Goal: Information Seeking & Learning: Find specific page/section

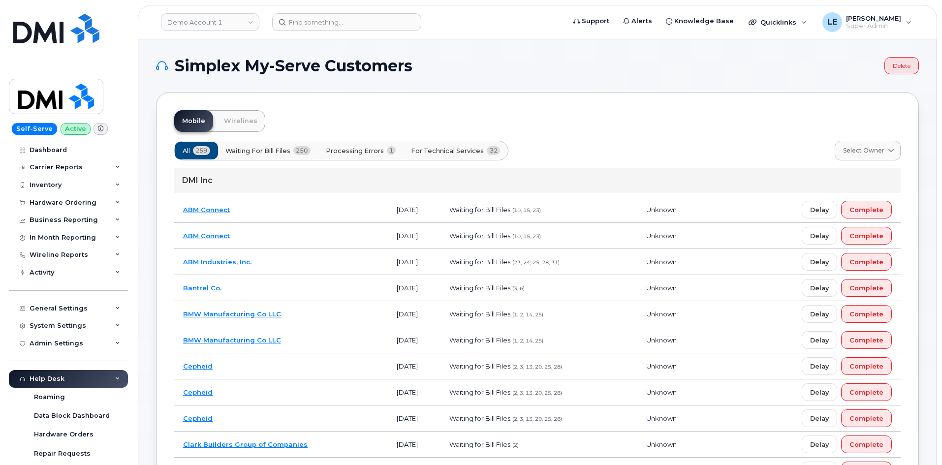
click at [322, 12] on header "Demo Account 1 Support Alerts Knowledge Base Quicklinks Suspend / Cancel Device…" at bounding box center [537, 22] width 799 height 34
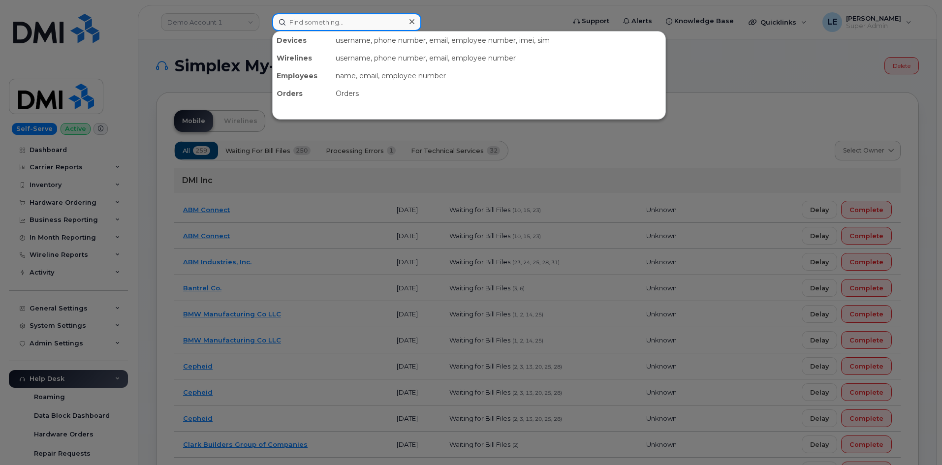
click at [320, 19] on input at bounding box center [346, 22] width 149 height 18
paste input "4037964744"
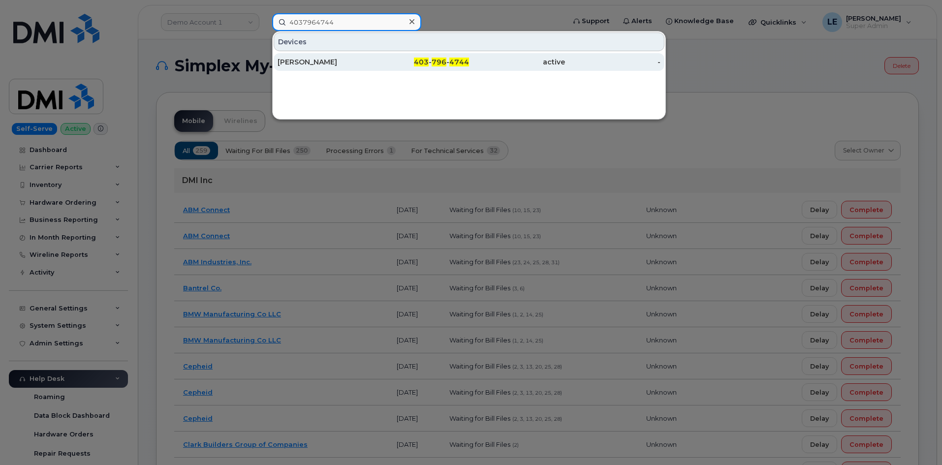
type input "4037964744"
click at [336, 61] on div "Kim Berti" at bounding box center [325, 62] width 96 height 10
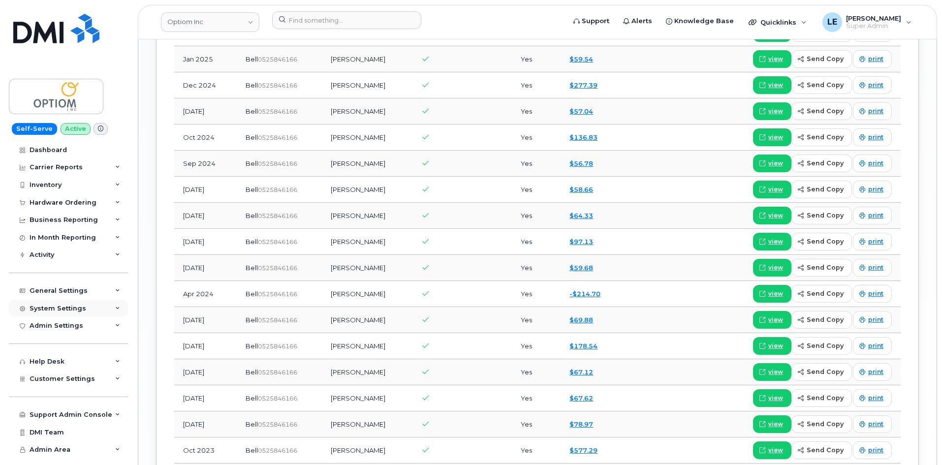
scroll to position [1008, 0]
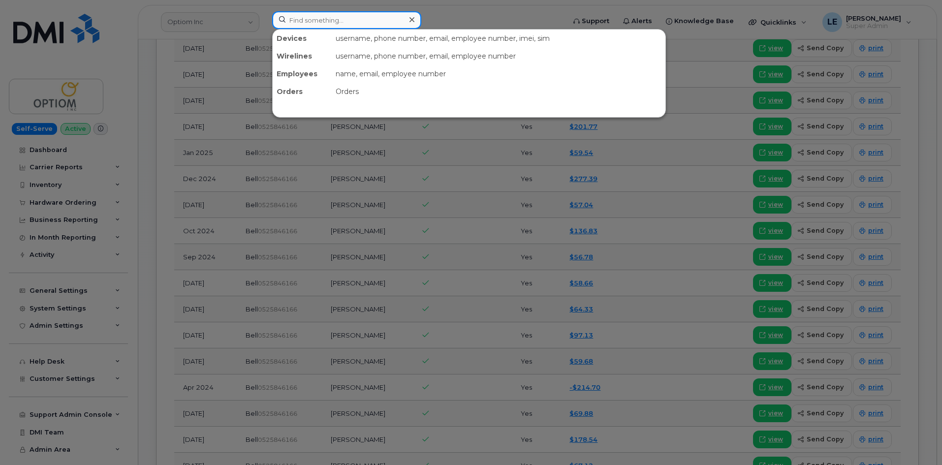
click at [333, 23] on input at bounding box center [346, 20] width 149 height 18
paste input "972-877-3645"
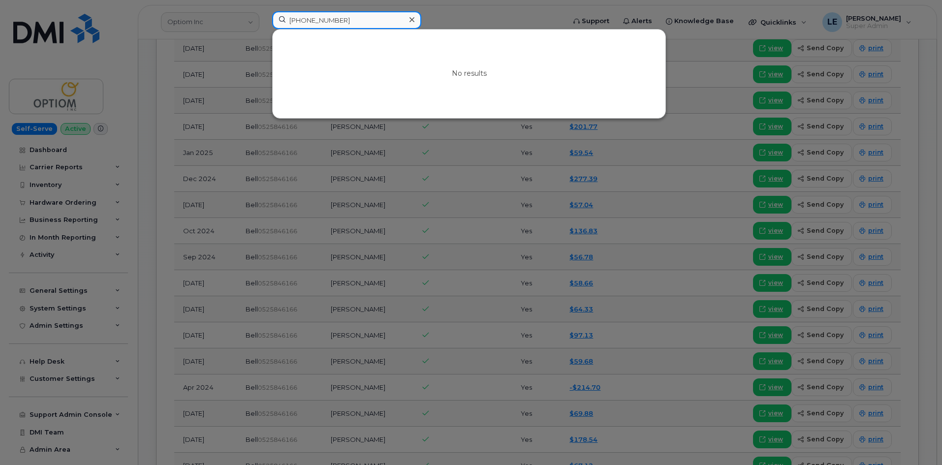
type input "972-877-3645"
click at [410, 19] on icon at bounding box center [411, 20] width 5 height 8
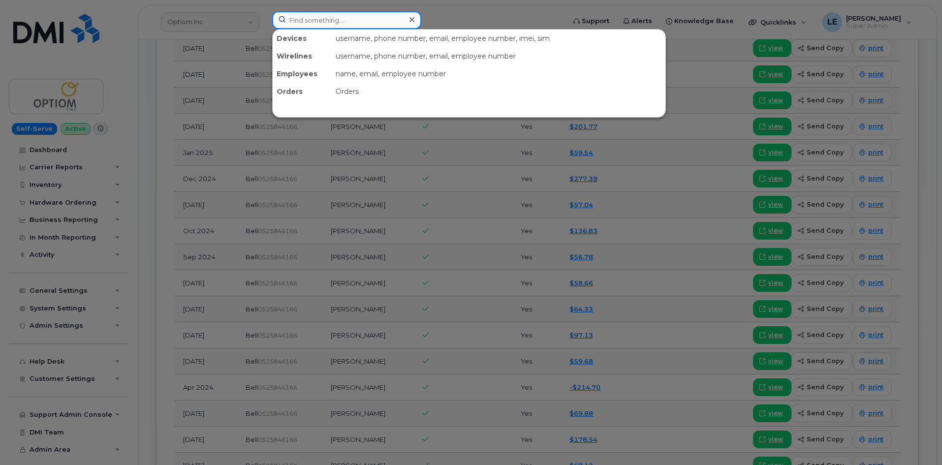
click at [390, 19] on input at bounding box center [346, 20] width 149 height 18
paste input "Ted Greenlee"
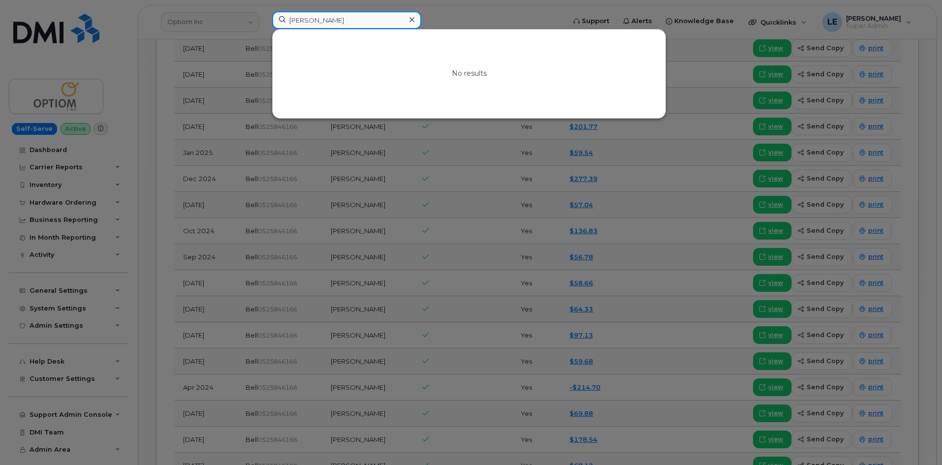
type input "Ted Greenlee"
click at [413, 19] on icon at bounding box center [411, 20] width 5 height 8
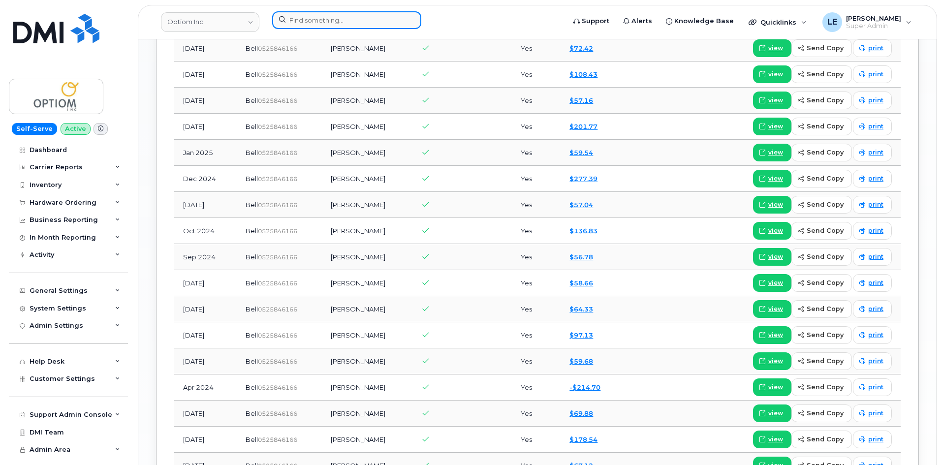
click at [404, 18] on div at bounding box center [346, 20] width 149 height 18
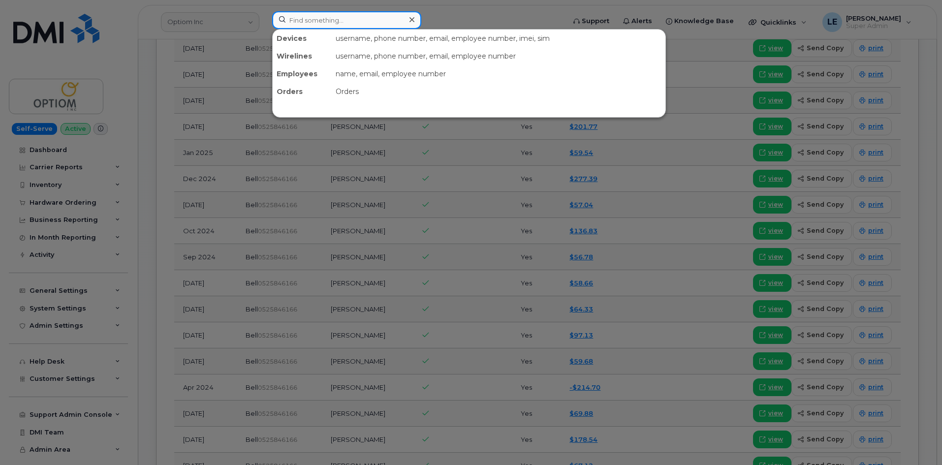
paste input "813-784-3860"
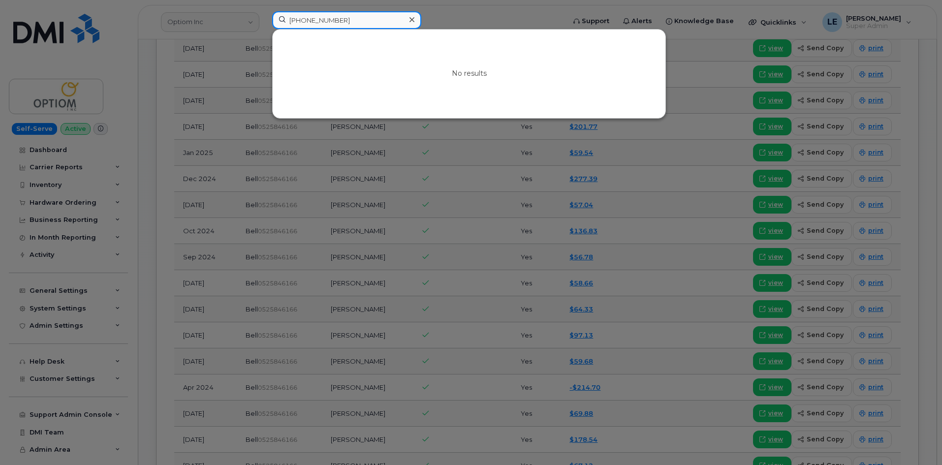
drag, startPoint x: 376, startPoint y: 15, endPoint x: 235, endPoint y: 34, distance: 143.0
click at [264, 33] on div "813-784-3860 No results" at bounding box center [415, 22] width 302 height 22
type input "813-784-3860"
click at [475, 23] on div at bounding box center [471, 232] width 942 height 465
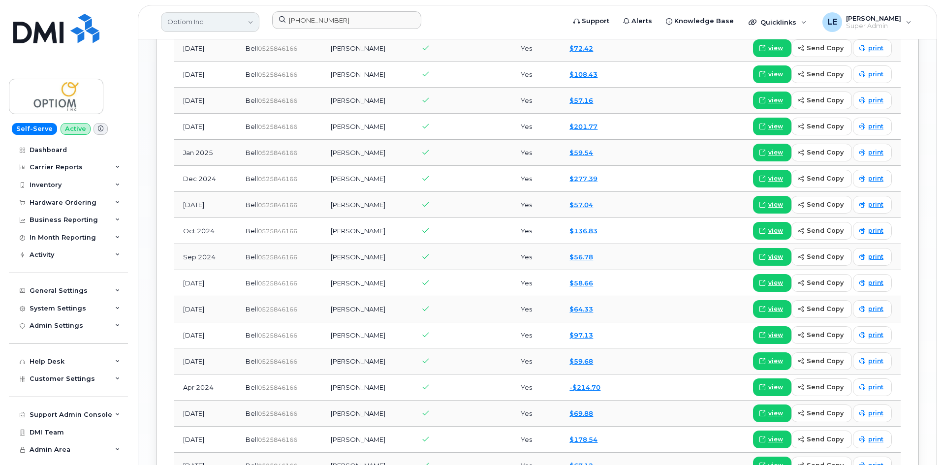
click at [255, 24] on link "Optiom Inc" at bounding box center [210, 22] width 98 height 20
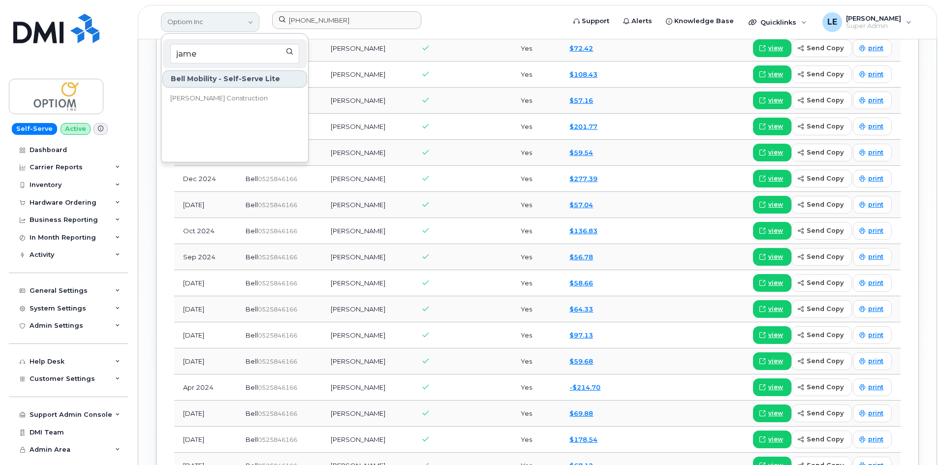
type input "james"
drag, startPoint x: 238, startPoint y: 52, endPoint x: 79, endPoint y: 76, distance: 160.7
click at [138, 39] on div "Optiom Inc james Bell Mobility - Self-Serve Lite James Dick Construction 813-78…" at bounding box center [537, 22] width 799 height 34
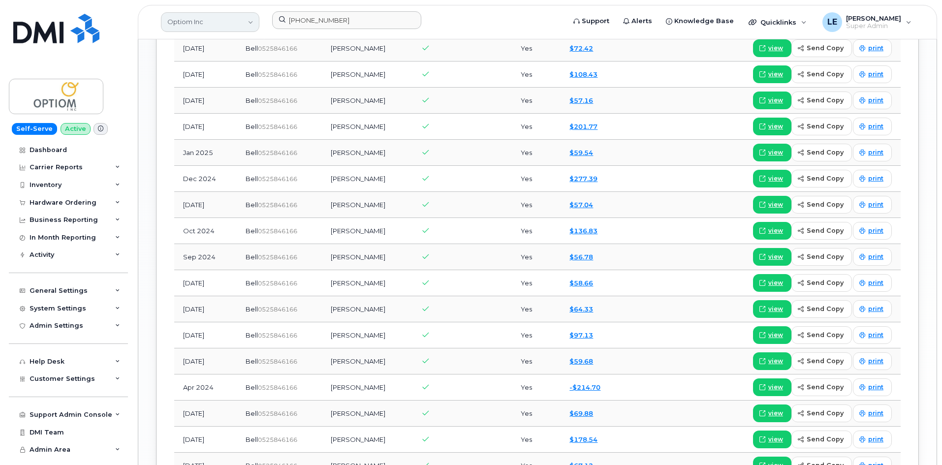
click at [202, 17] on link "Optiom Inc" at bounding box center [210, 22] width 98 height 20
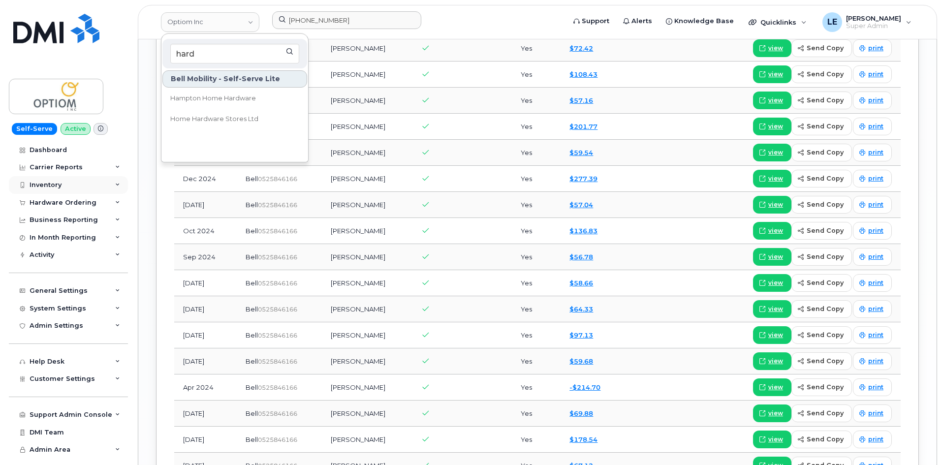
type input "hard"
click at [323, 31] on header "Optiom Inc hard Bell Mobility - Self-Serve Lite Hampton Home Hardware Home Hard…" at bounding box center [537, 22] width 799 height 34
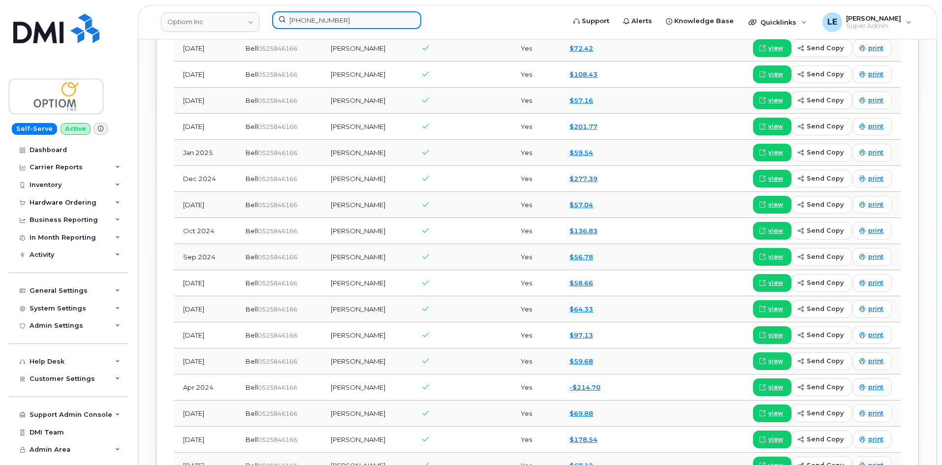
click at [322, 28] on input "813-784-3860" at bounding box center [346, 20] width 149 height 18
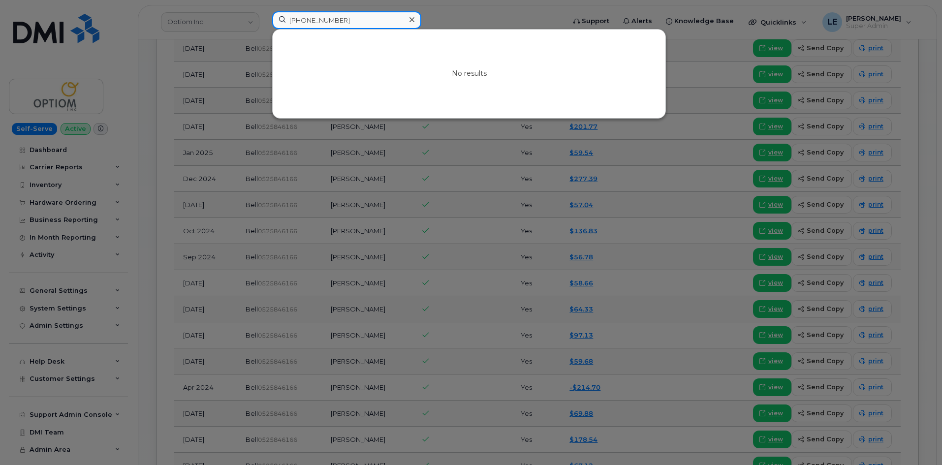
click at [323, 27] on input "813-784-3860" at bounding box center [346, 20] width 149 height 18
click at [322, 28] on input "813-784-3860" at bounding box center [346, 20] width 149 height 18
click at [322, 23] on input "813-784-3860" at bounding box center [346, 20] width 149 height 18
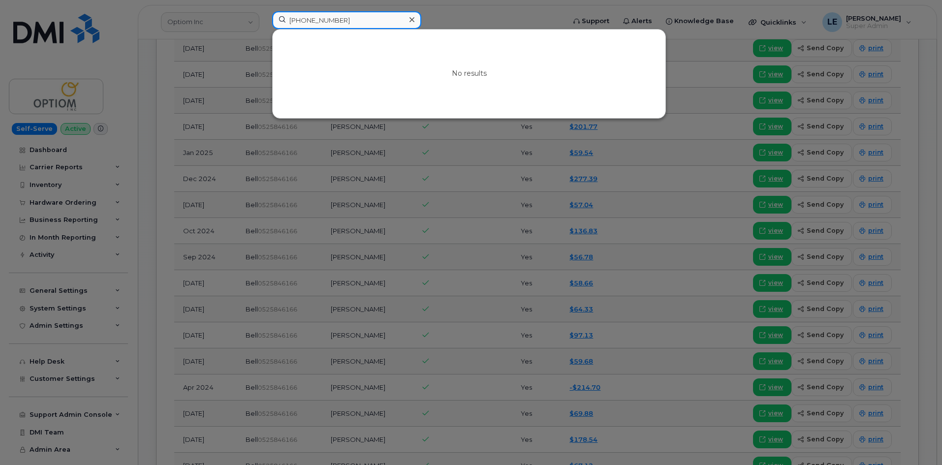
click at [322, 23] on input "813-784-3860" at bounding box center [346, 20] width 149 height 18
paste input "913-558-4672"
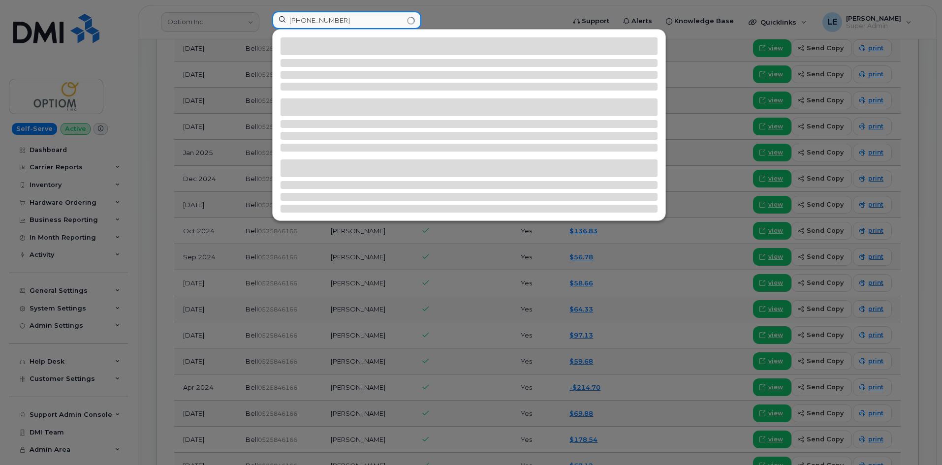
type input "913-558-4672"
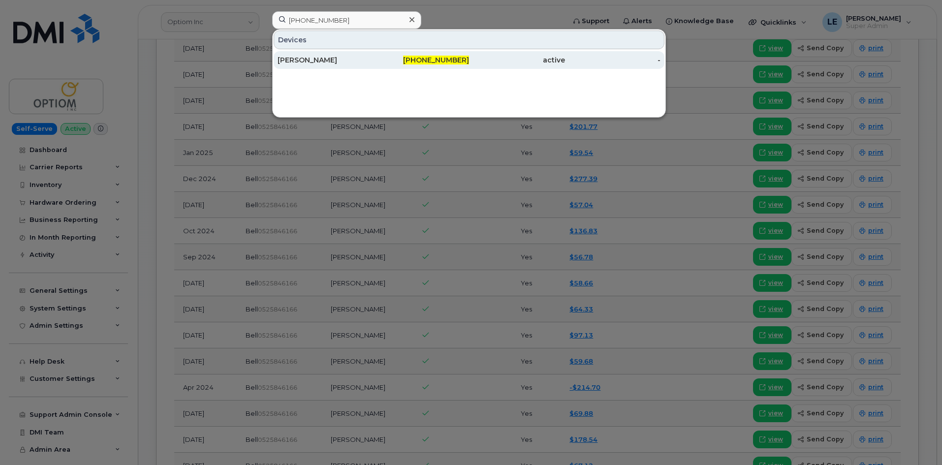
click at [337, 57] on div "CHRISTOPHER GONZALEZ" at bounding box center [325, 60] width 96 height 10
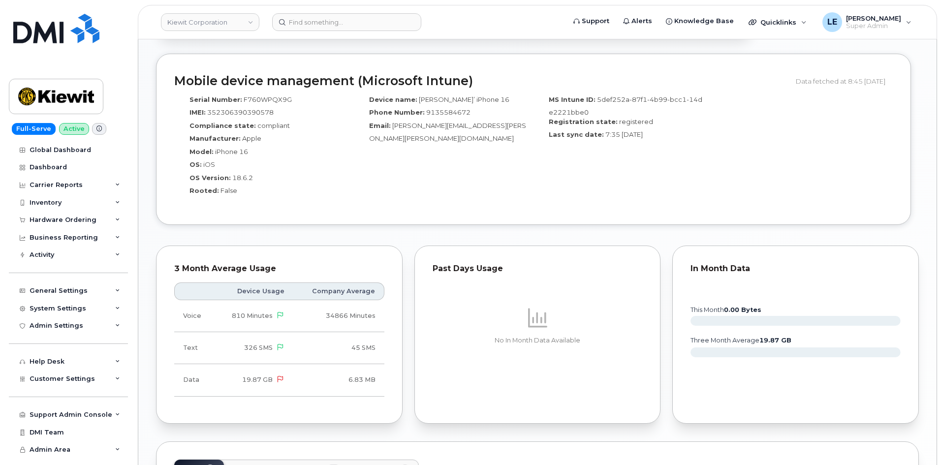
scroll to position [541, 0]
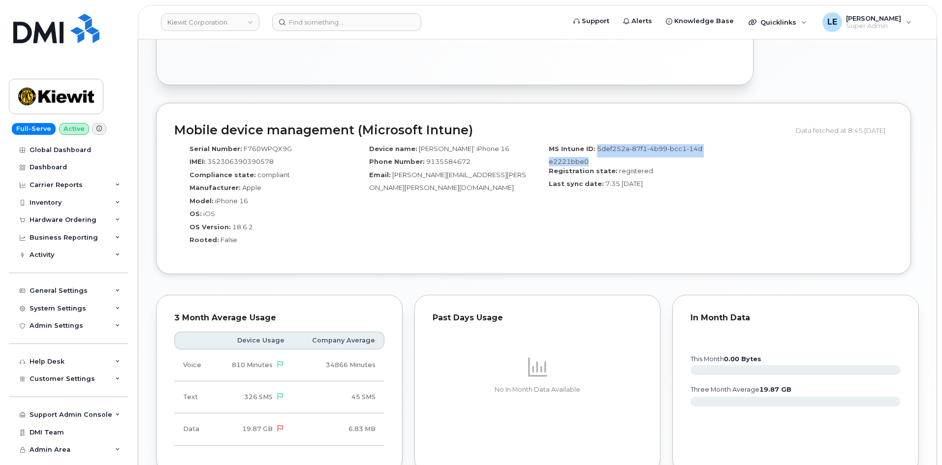
drag, startPoint x: 595, startPoint y: 140, endPoint x: 608, endPoint y: 149, distance: 15.2
click at [608, 149] on div "MS Intune ID: 5def252a-87f1-4b99-bcc1-14de2221bbe0" at bounding box center [623, 155] width 165 height 22
copy span "5def252a-87f1-4b99-bcc1-14de2221bbe0"
click at [696, 200] on div "MS Intune ID: 5def252a-87f1-4b99-bcc1-14de2221bbe0 Registration state: register…" at bounding box center [623, 198] width 180 height 117
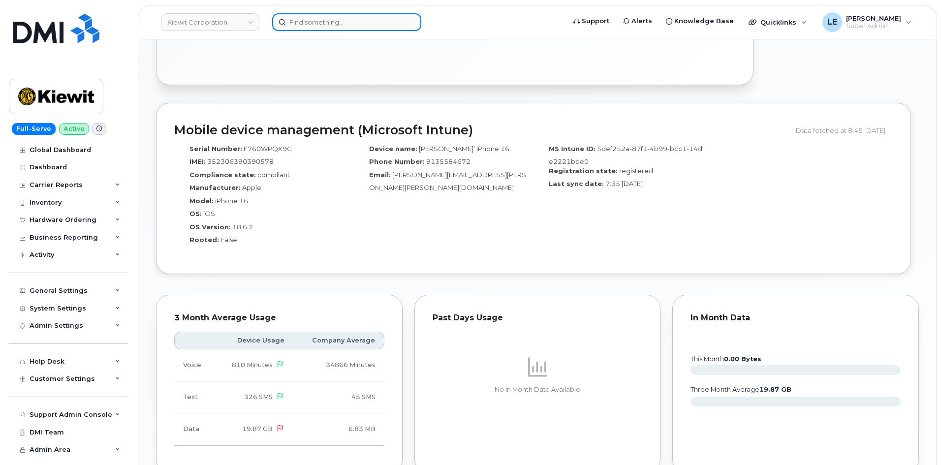
click at [309, 30] on input at bounding box center [346, 22] width 149 height 18
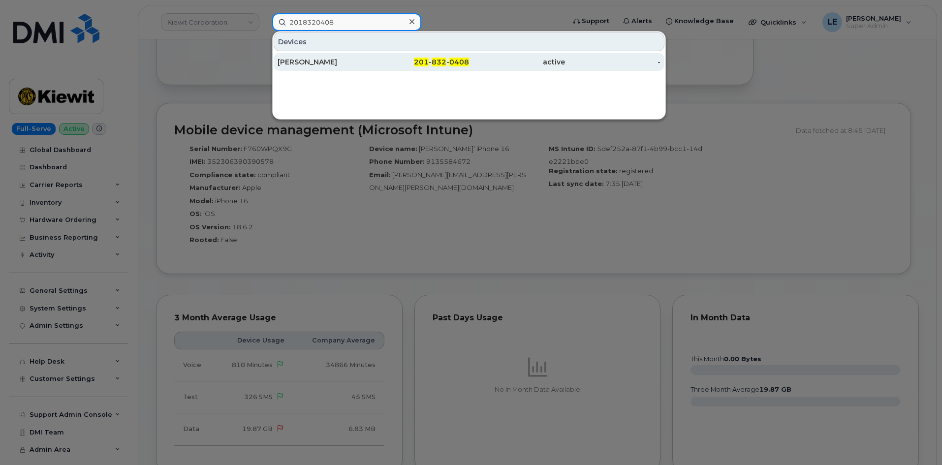
type input "2018320408"
click at [362, 60] on div "Jim Boyhen" at bounding box center [325, 62] width 96 height 10
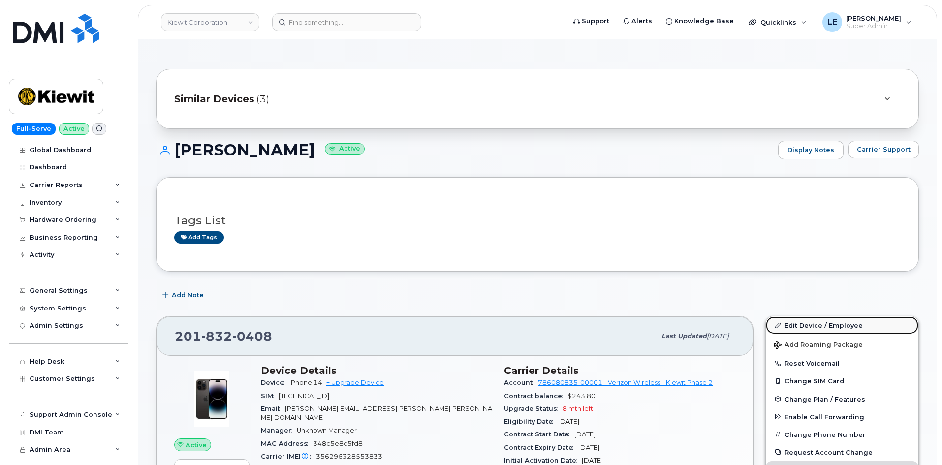
click at [819, 326] on link "Edit Device / Employee" at bounding box center [841, 325] width 152 height 18
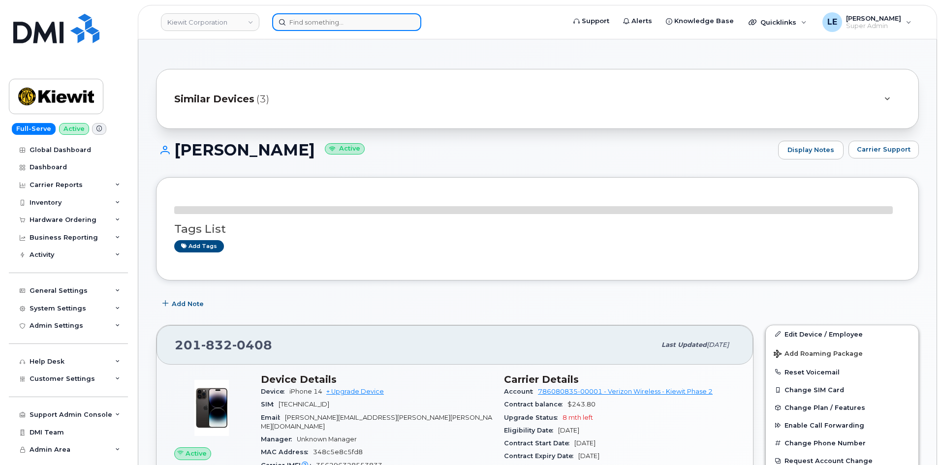
click at [300, 23] on input at bounding box center [346, 22] width 149 height 18
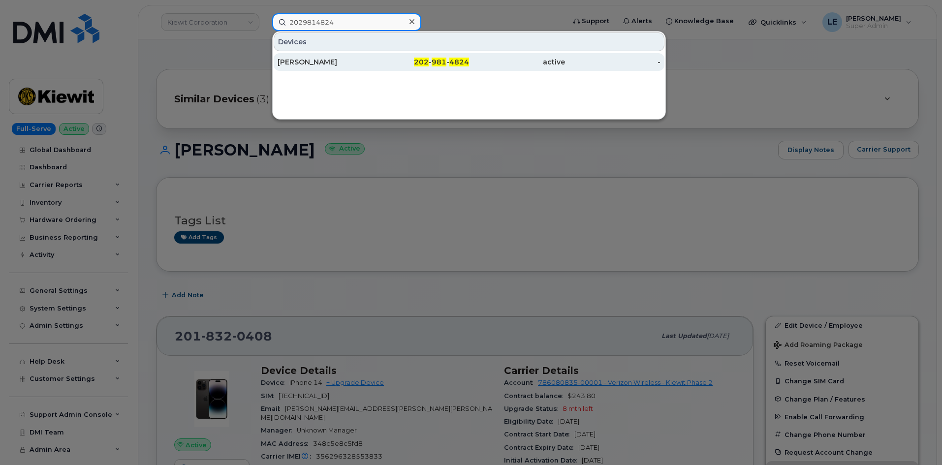
type input "2029814824"
click at [345, 61] on div "JUSTIN MOCKLER" at bounding box center [325, 62] width 96 height 10
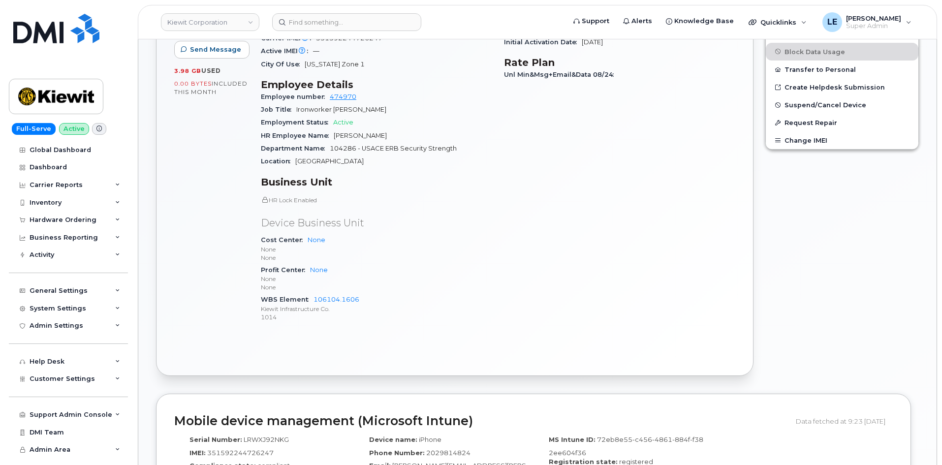
scroll to position [344, 0]
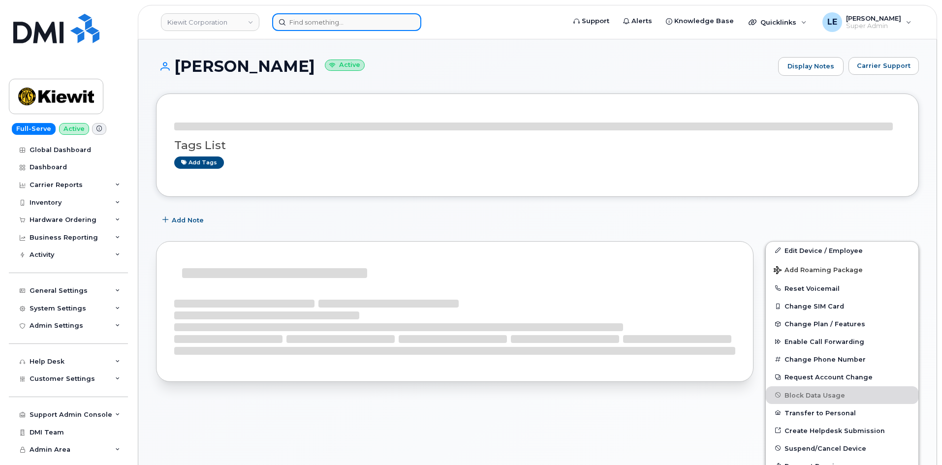
click at [311, 24] on input at bounding box center [346, 22] width 149 height 18
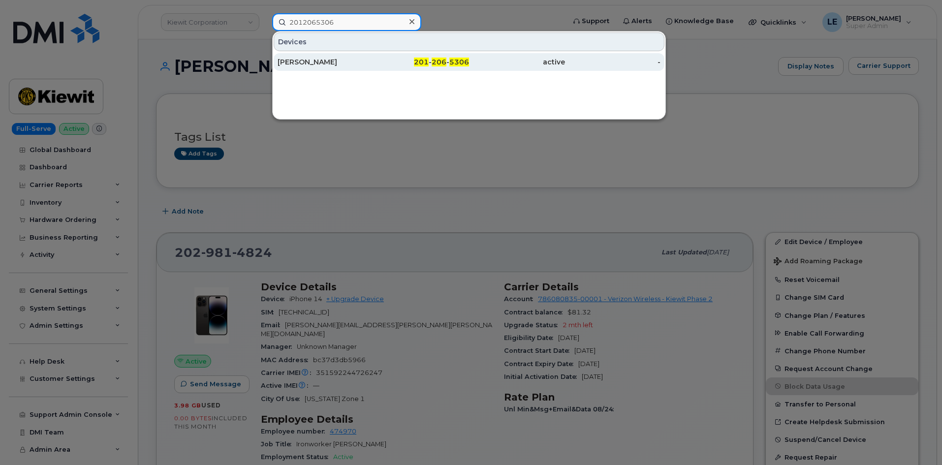
type input "2012065306"
click at [336, 56] on div "Thomas Emerson" at bounding box center [325, 62] width 96 height 18
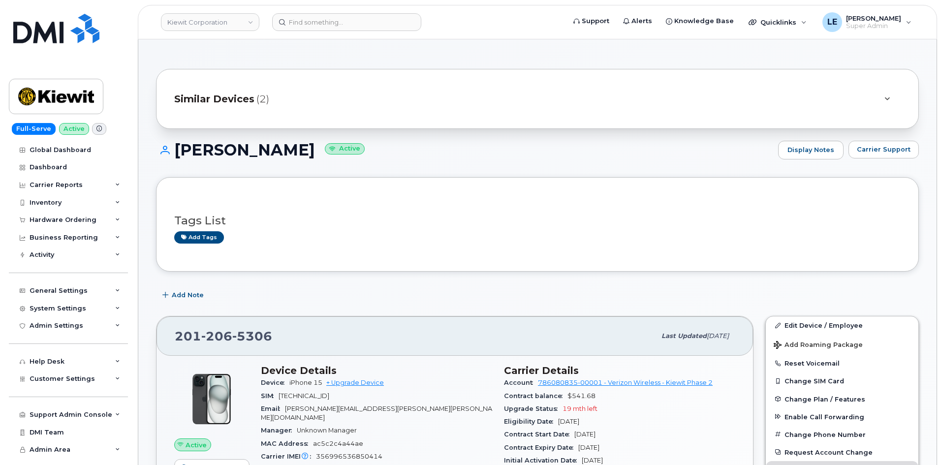
click at [309, 99] on div "Similar Devices (2)" at bounding box center [523, 99] width 699 height 24
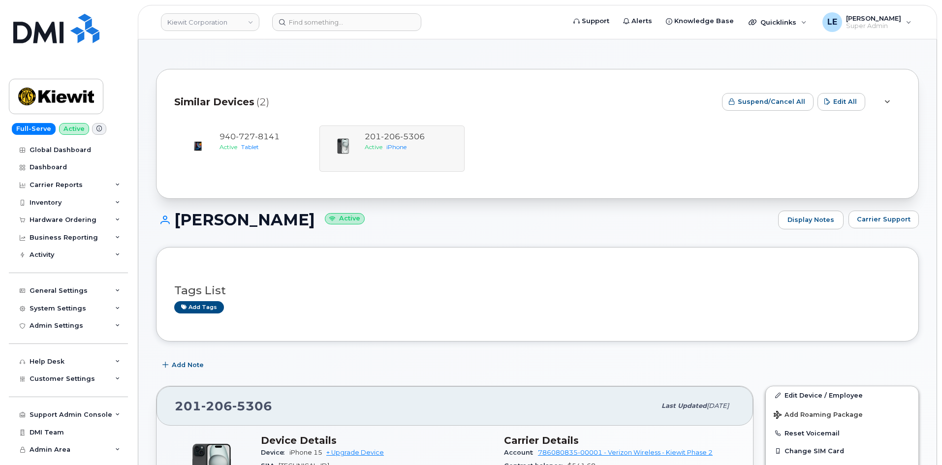
click at [309, 99] on div "Similar Devices (2)" at bounding box center [444, 102] width 540 height 30
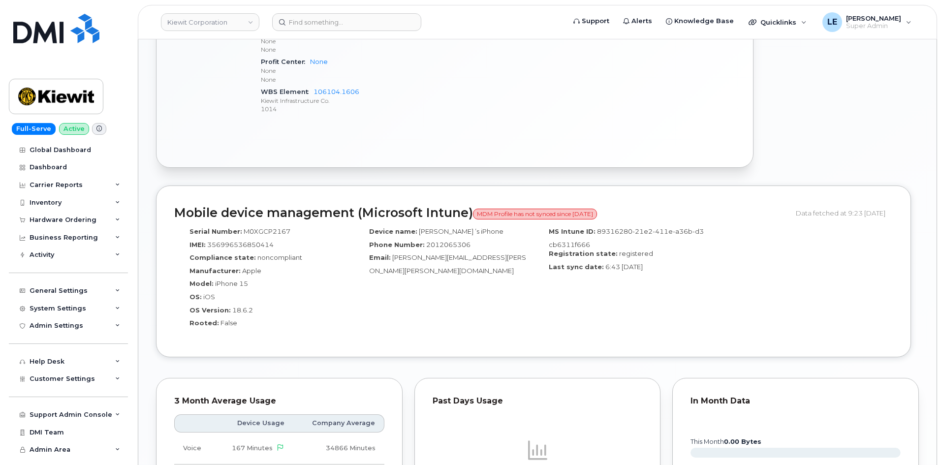
scroll to position [640, 0]
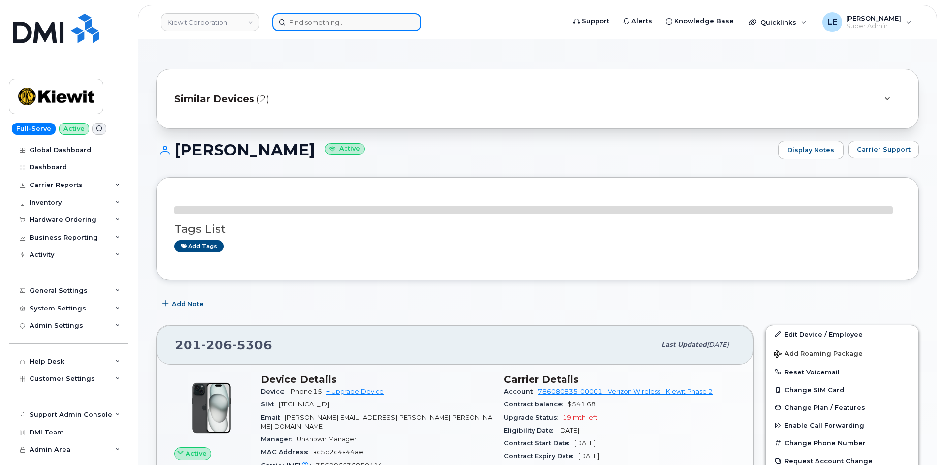
click at [309, 28] on input at bounding box center [346, 22] width 149 height 18
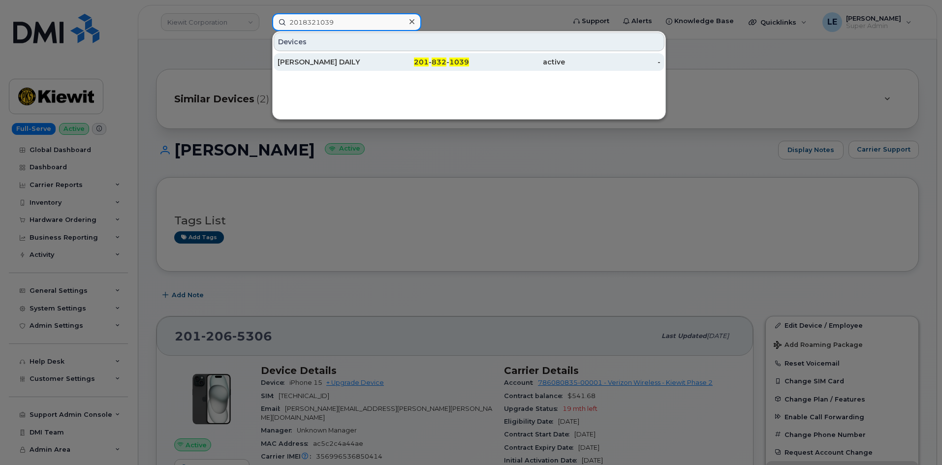
type input "2018321039"
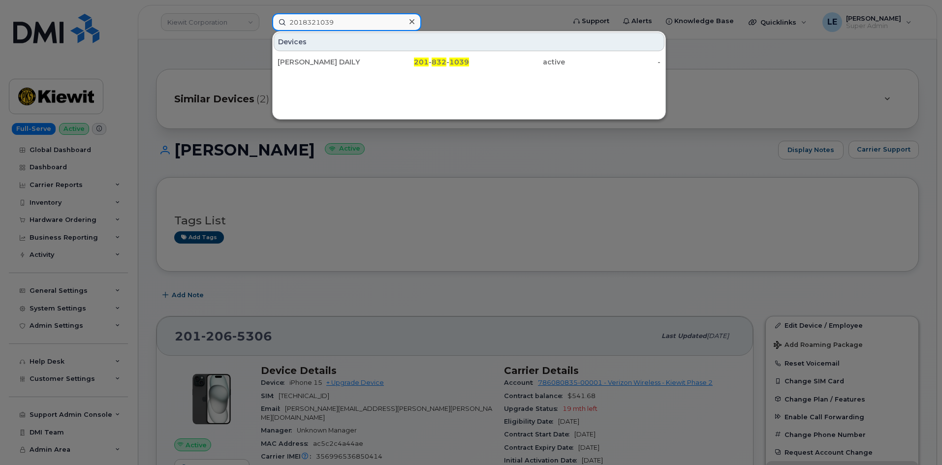
drag, startPoint x: 349, startPoint y: 22, endPoint x: 255, endPoint y: 21, distance: 94.0
click at [264, 21] on div "2018321039 Devices [PERSON_NAME] DAILY 201 - 832 - 1039 active -" at bounding box center [415, 22] width 302 height 18
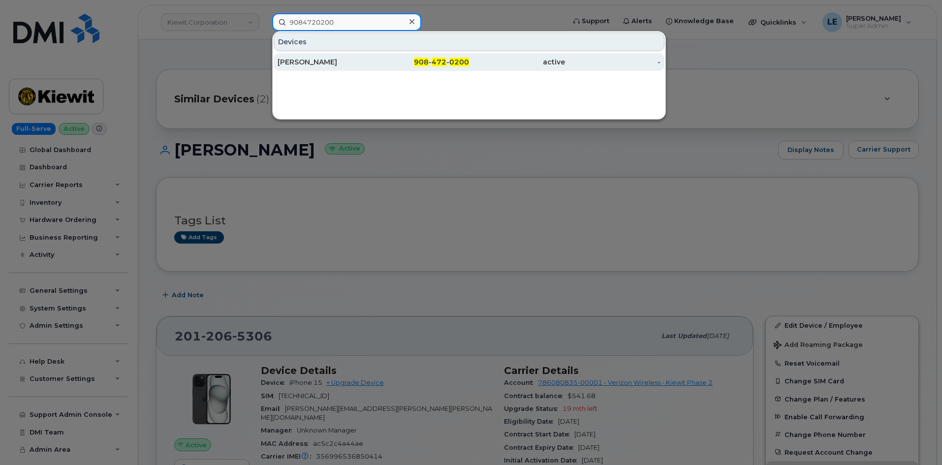
type input "9084720200"
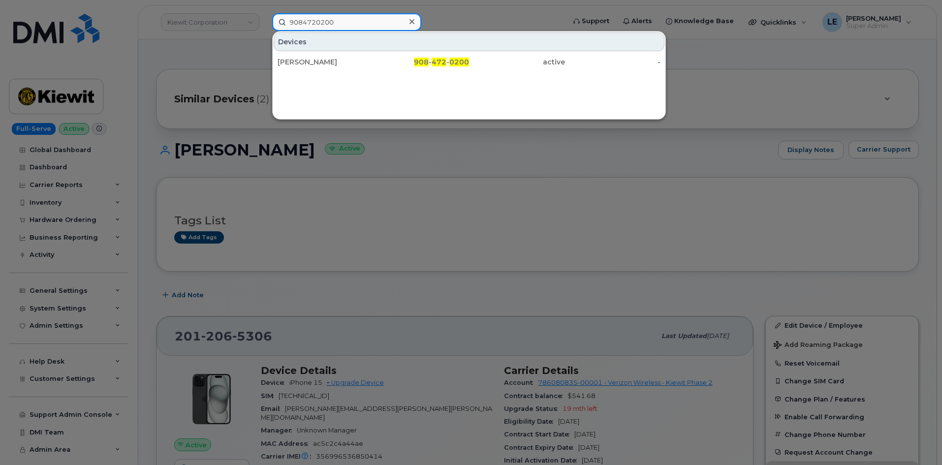
click at [381, 25] on input "9084720200" at bounding box center [346, 22] width 149 height 18
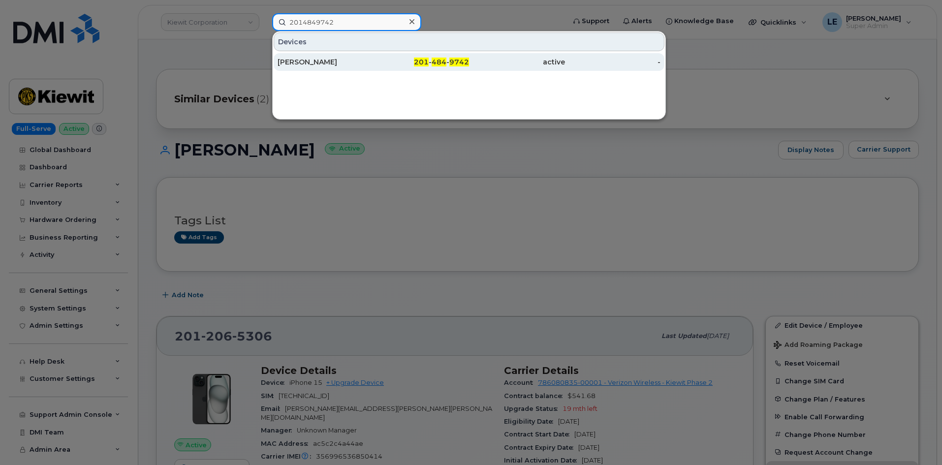
type input "2014849742"
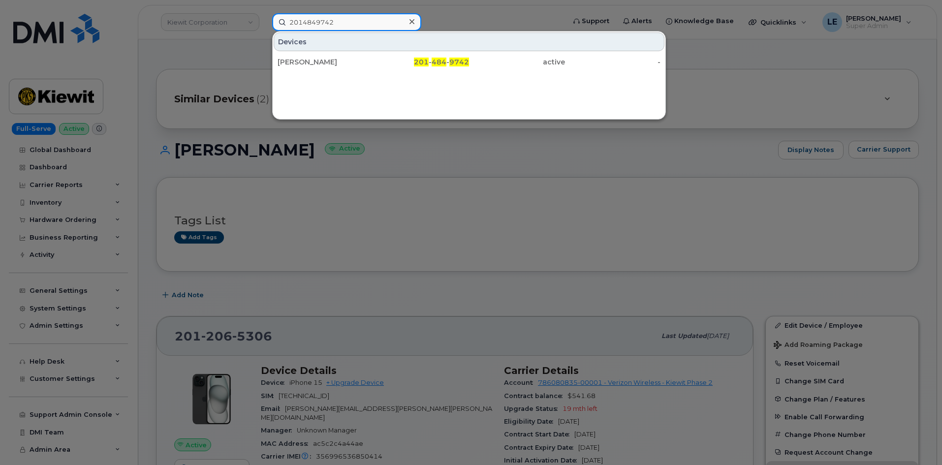
drag, startPoint x: 363, startPoint y: 23, endPoint x: 248, endPoint y: 31, distance: 115.5
click at [264, 31] on div "2014849742 Devices [PERSON_NAME] 201 - 484 - 9742 active -" at bounding box center [415, 22] width 302 height 18
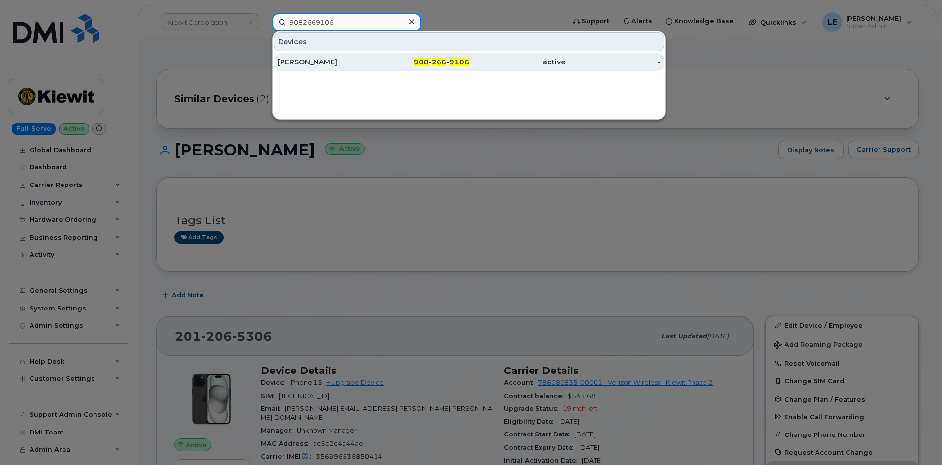
type input "9082669106"
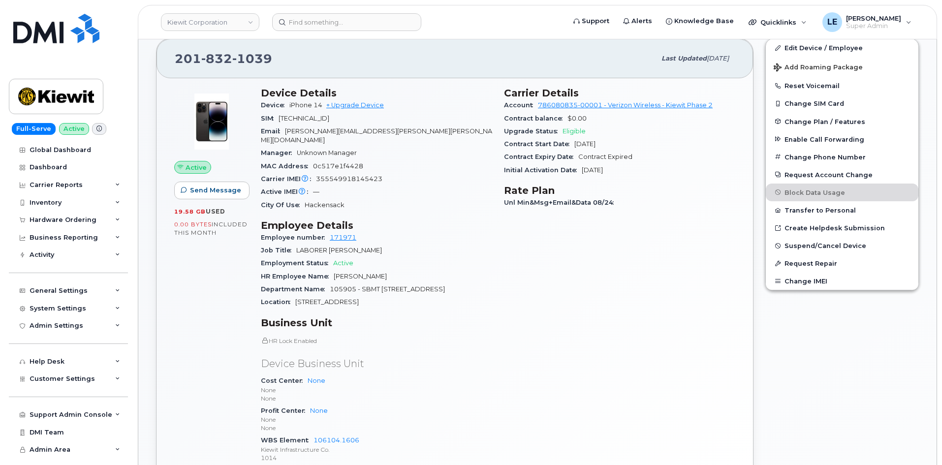
scroll to position [197, 0]
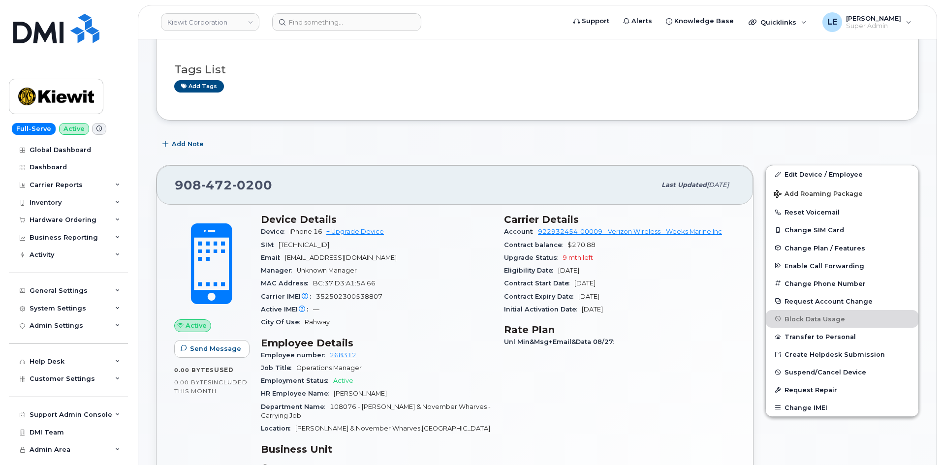
scroll to position [148, 0]
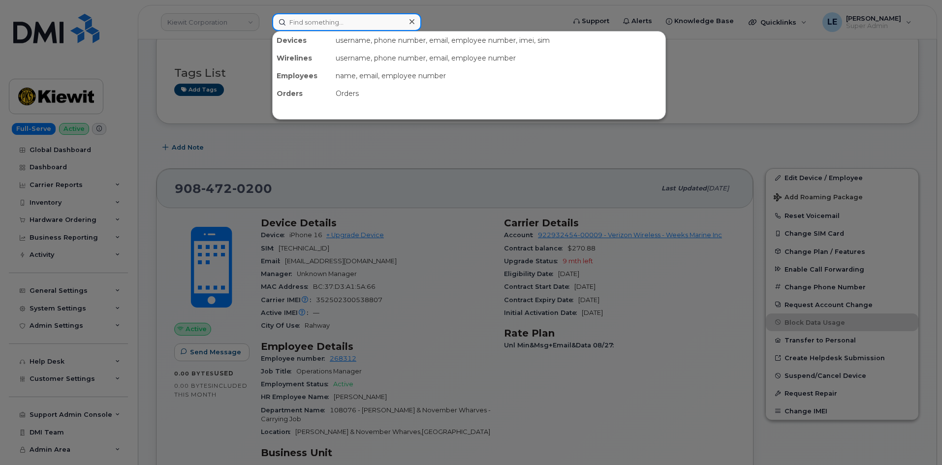
click at [288, 21] on input at bounding box center [346, 22] width 149 height 18
paste input "163087"
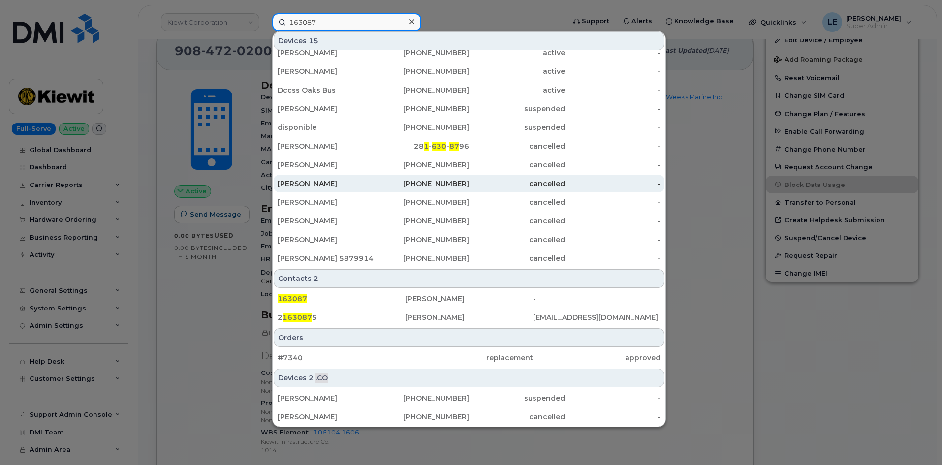
scroll to position [295, 0]
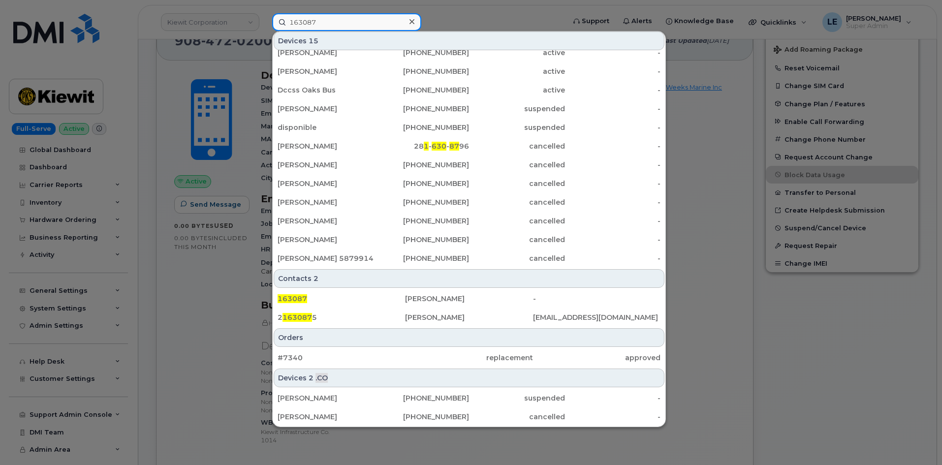
click at [290, 24] on input "163087" at bounding box center [346, 22] width 149 height 18
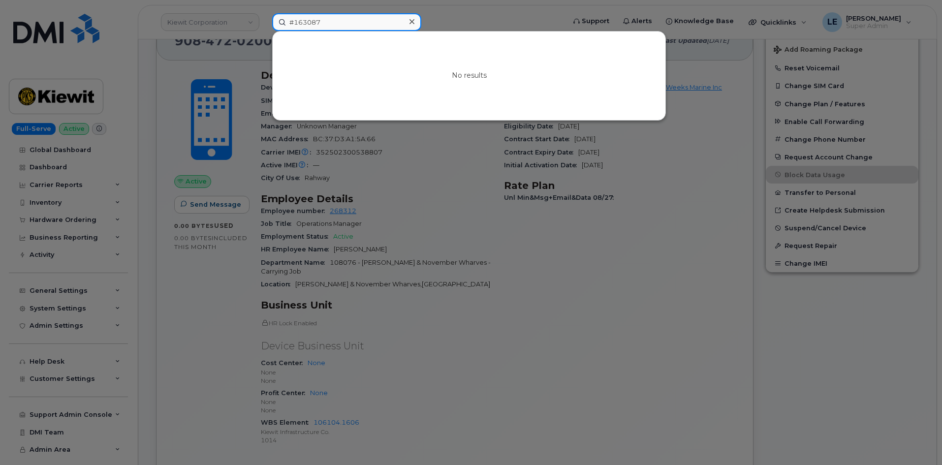
type input "163087"
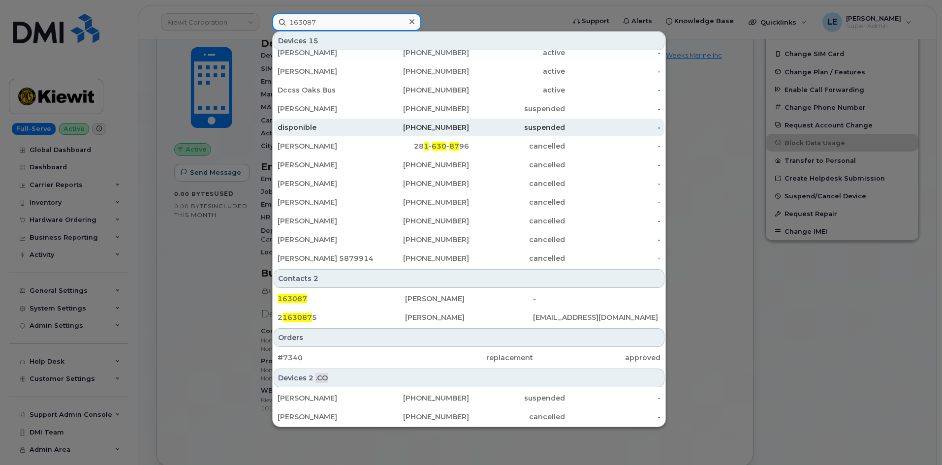
scroll to position [344, 0]
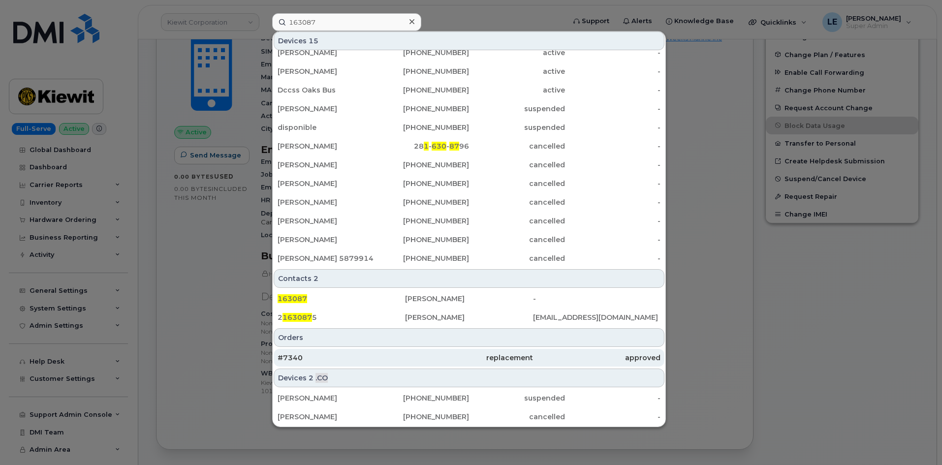
click at [323, 358] on div "#7340" at bounding box center [340, 358] width 127 height 10
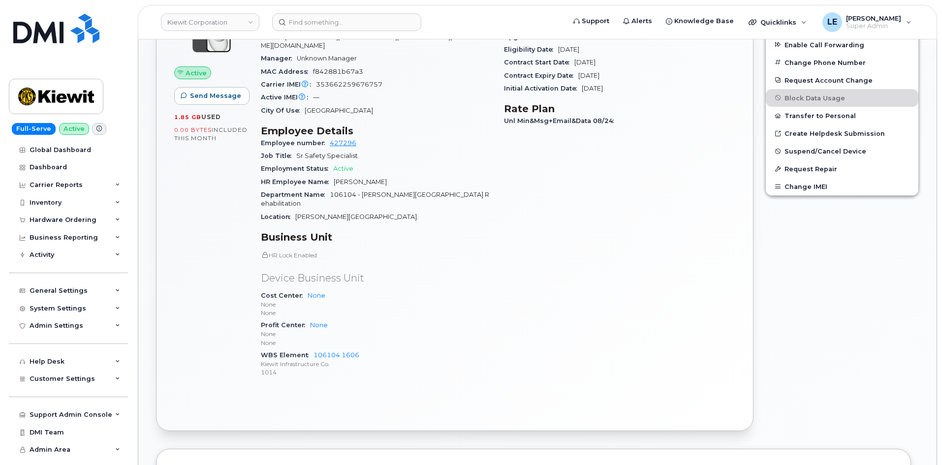
scroll to position [295, 0]
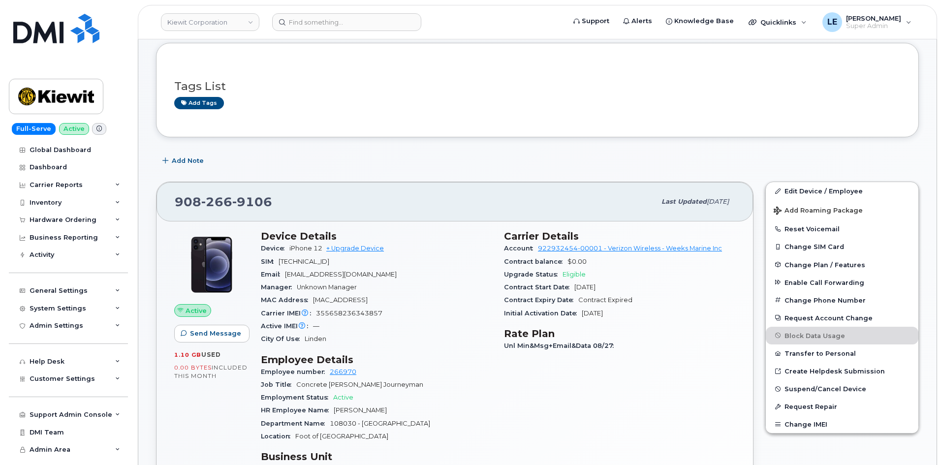
scroll to position [49, 0]
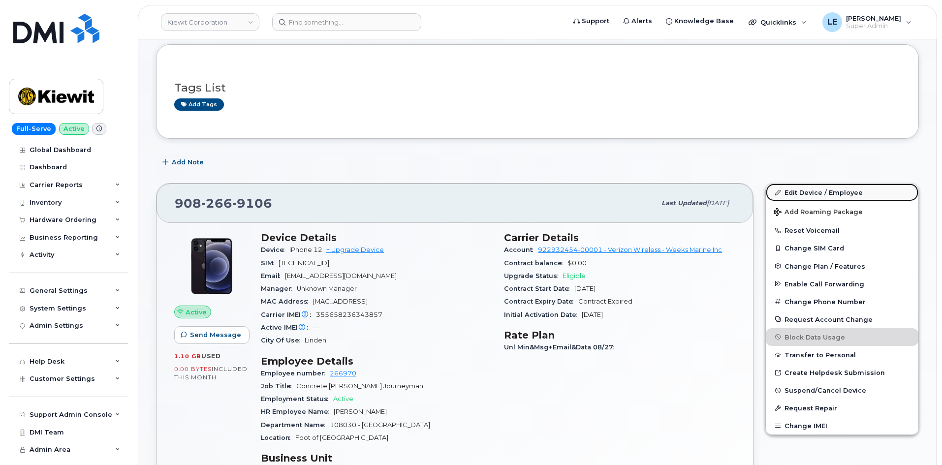
click at [800, 192] on link "Edit Device / Employee" at bounding box center [841, 192] width 152 height 18
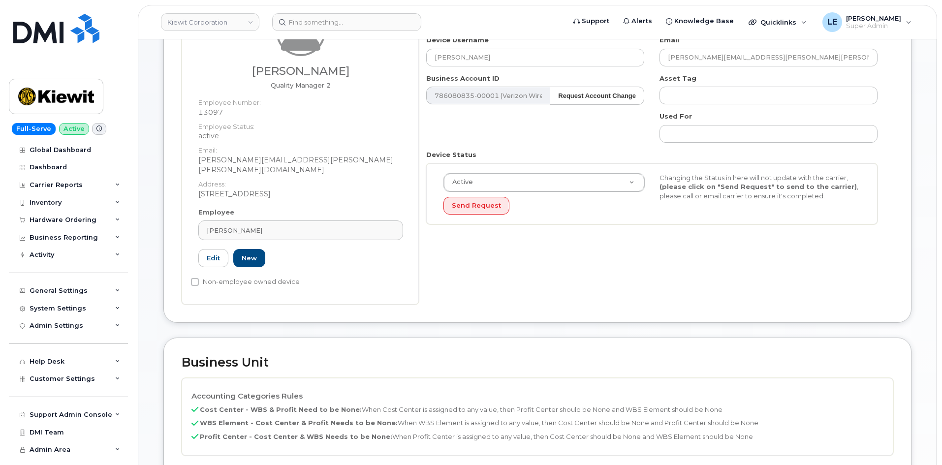
scroll to position [394, 0]
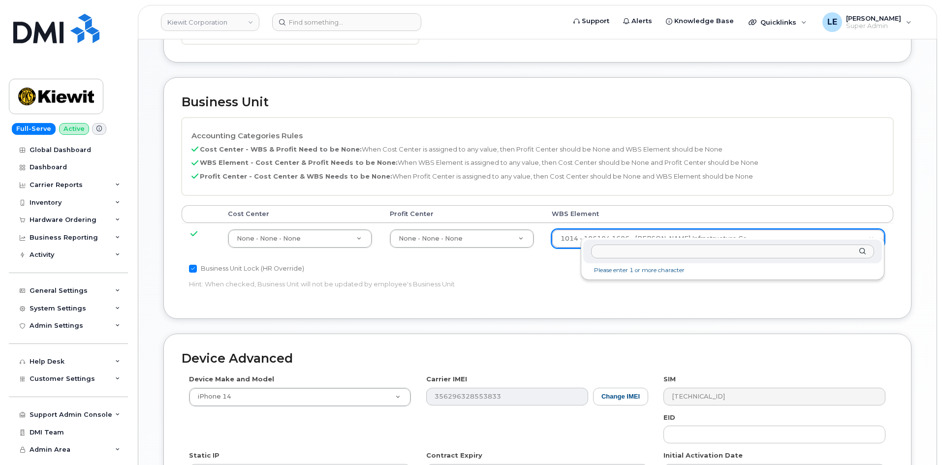
click at [617, 248] on input "text" at bounding box center [732, 251] width 283 height 14
click at [655, 252] on input "106104.1606" at bounding box center [732, 251] width 283 height 14
type input "106104.1606"
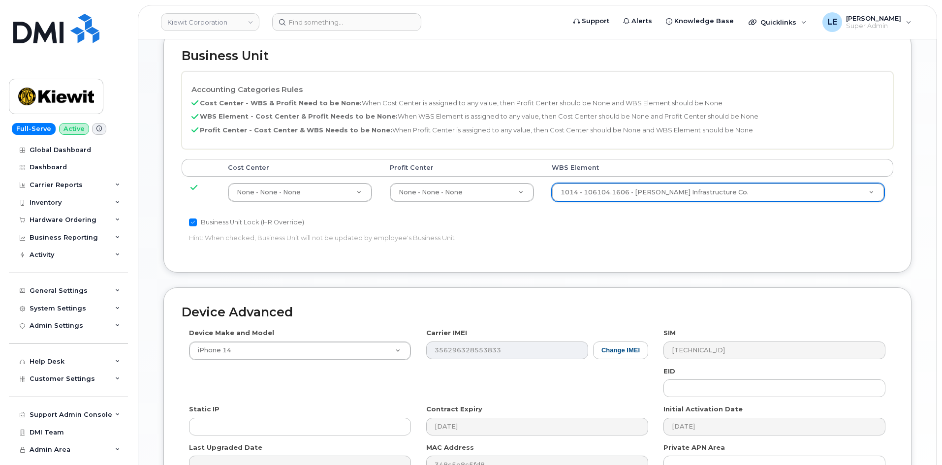
scroll to position [546, 0]
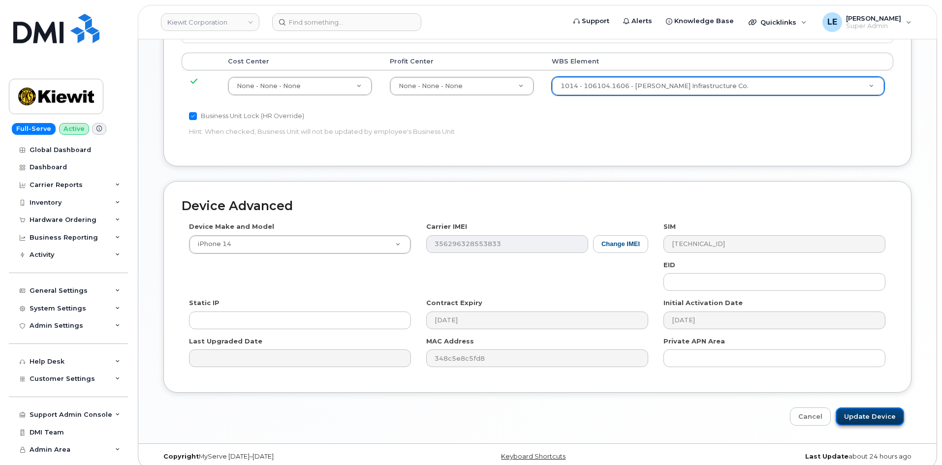
click at [860, 407] on input "Update Device" at bounding box center [869, 416] width 68 height 18
type input "Saving..."
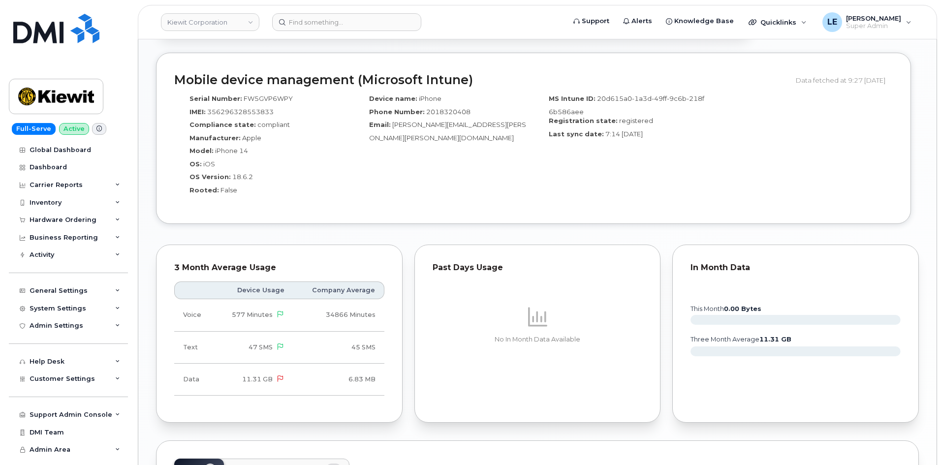
scroll to position [763, 0]
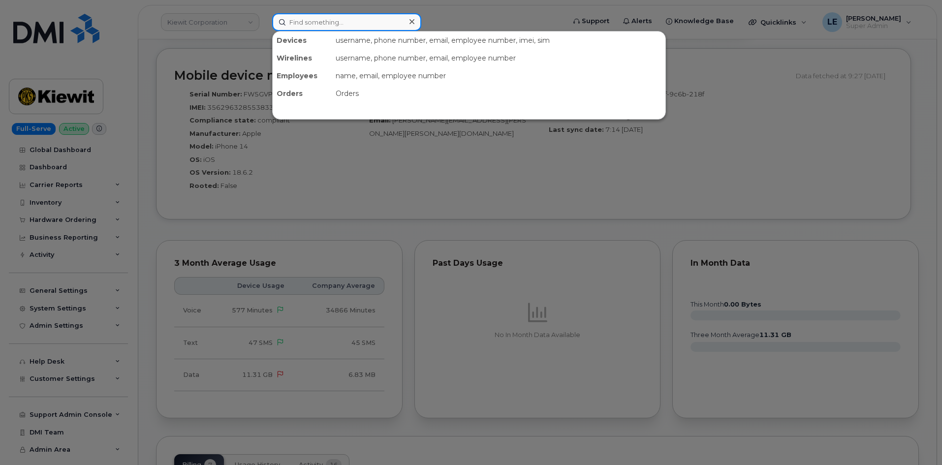
click at [310, 23] on input at bounding box center [346, 22] width 149 height 18
paste input "MELINDA.KELLEY@KIEWIT.COM"
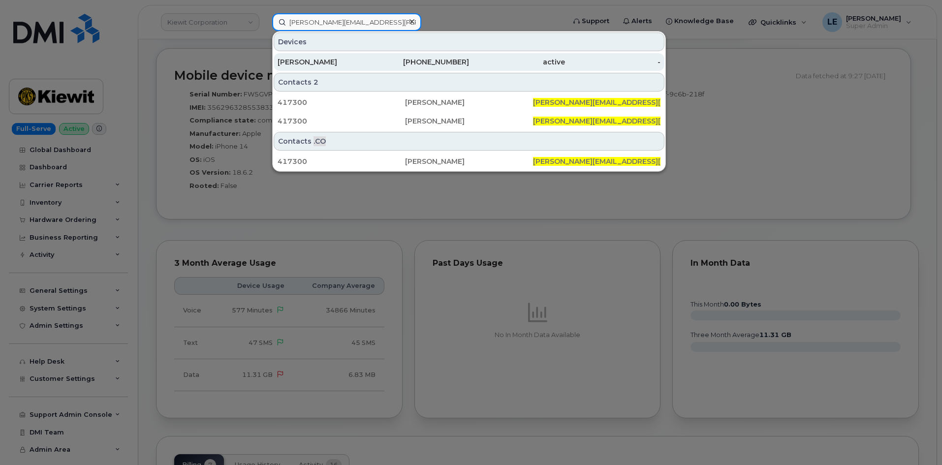
type input "MELINDA.KELLEY@KIEWIT.COM"
click at [305, 56] on div "MELINDA KELLEY" at bounding box center [325, 62] width 96 height 18
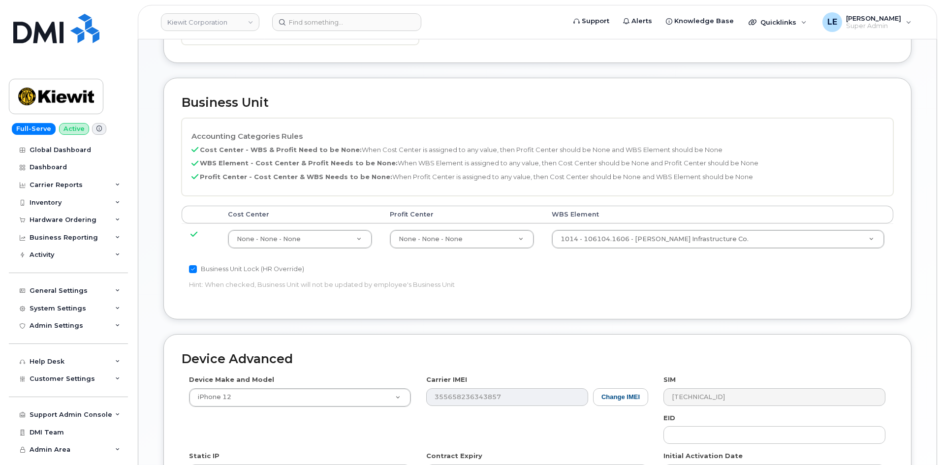
scroll to position [394, 0]
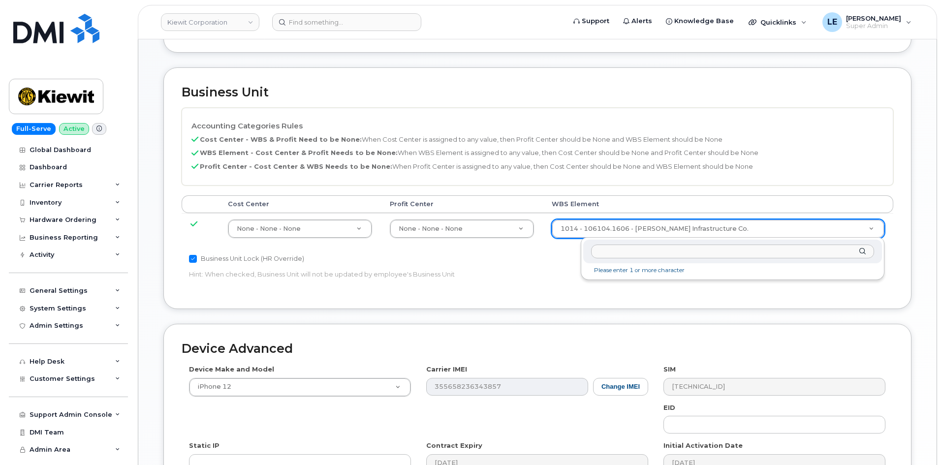
click at [638, 251] on input "text" at bounding box center [732, 251] width 283 height 14
type input "106104.1606"
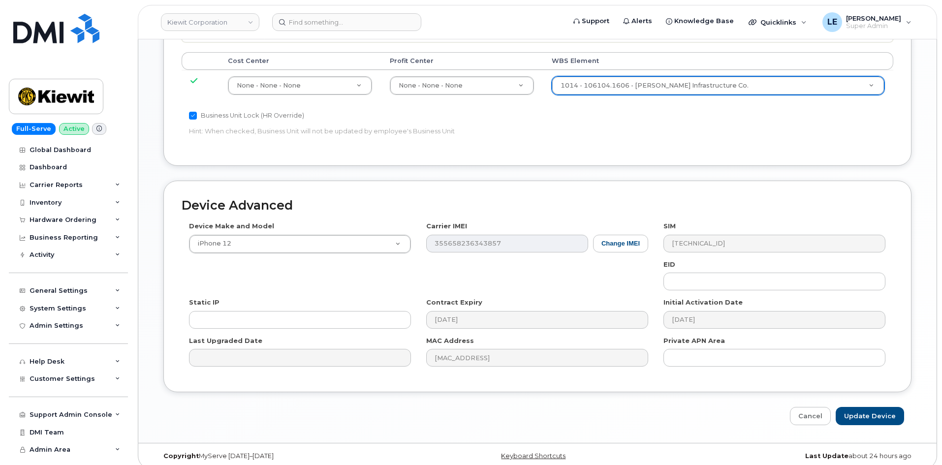
scroll to position [546, 0]
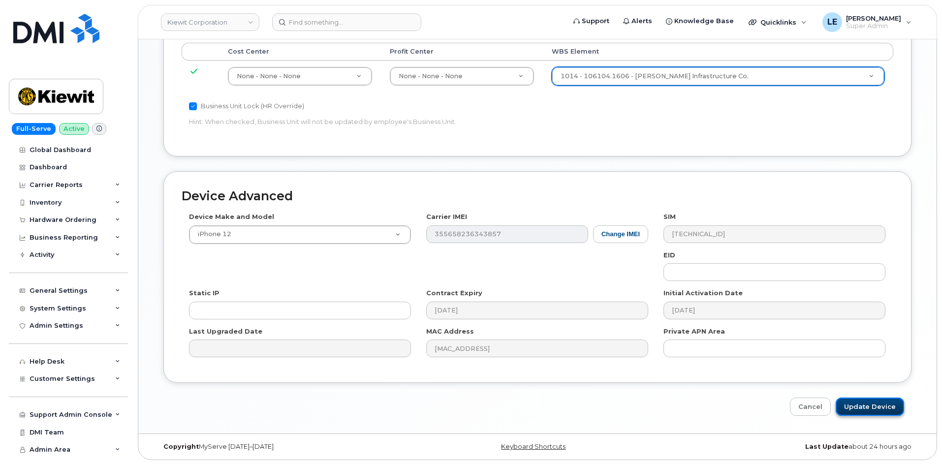
click at [864, 407] on input "Update Device" at bounding box center [869, 406] width 68 height 18
type input "Saving..."
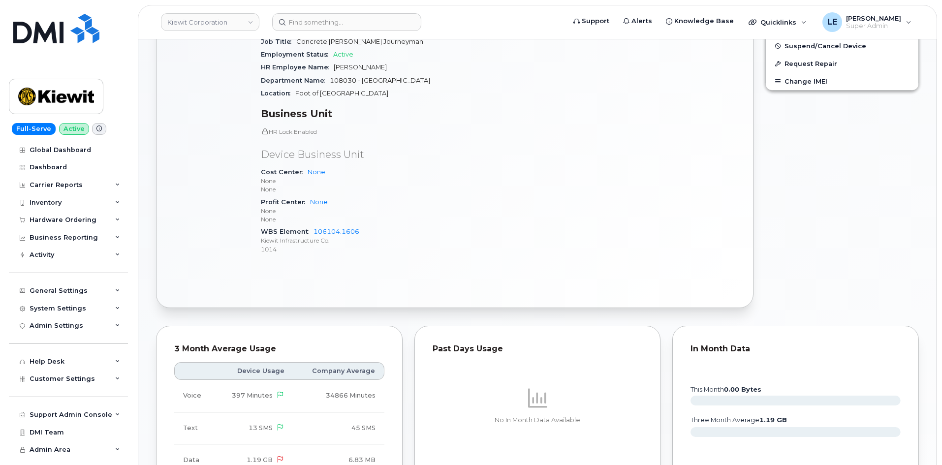
scroll to position [492, 0]
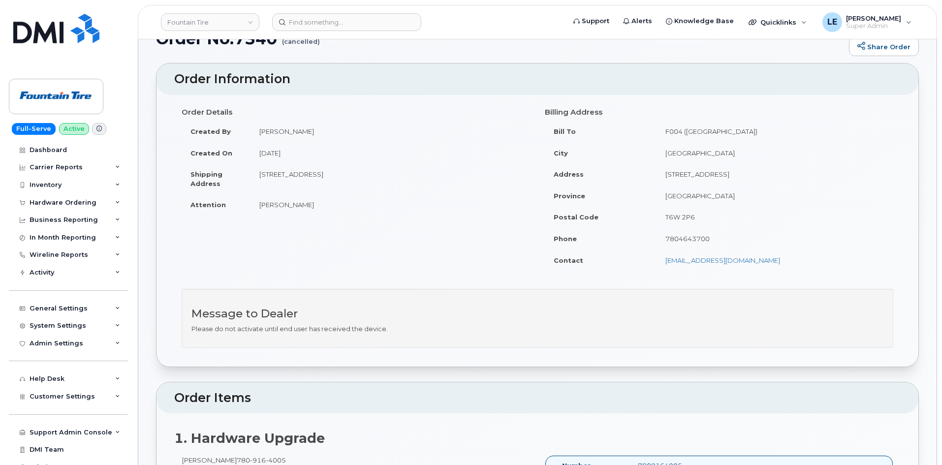
scroll to position [49, 0]
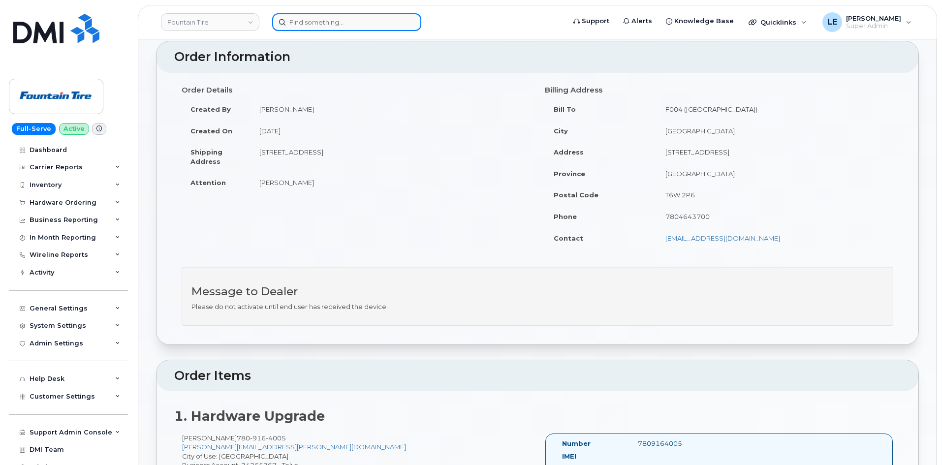
click at [313, 28] on input at bounding box center [346, 22] width 149 height 18
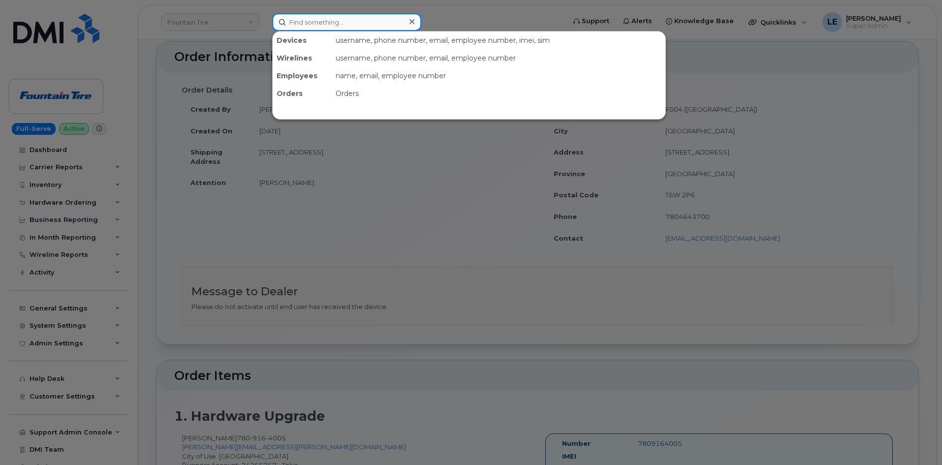
paste input "163087"
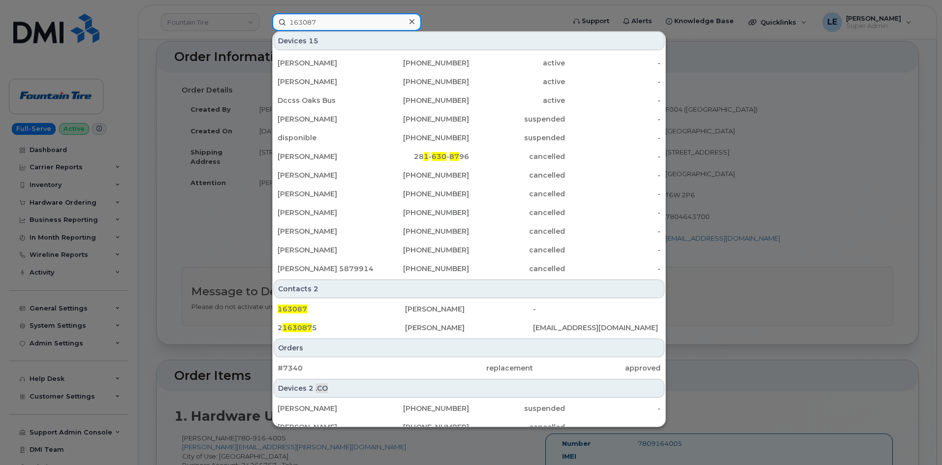
scroll to position [65, 0]
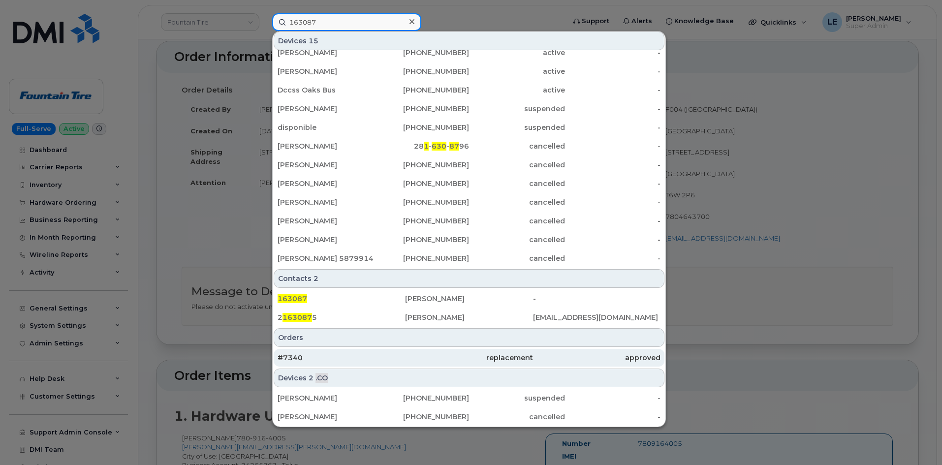
type input "163087"
click at [389, 354] on div "#7340" at bounding box center [340, 358] width 127 height 10
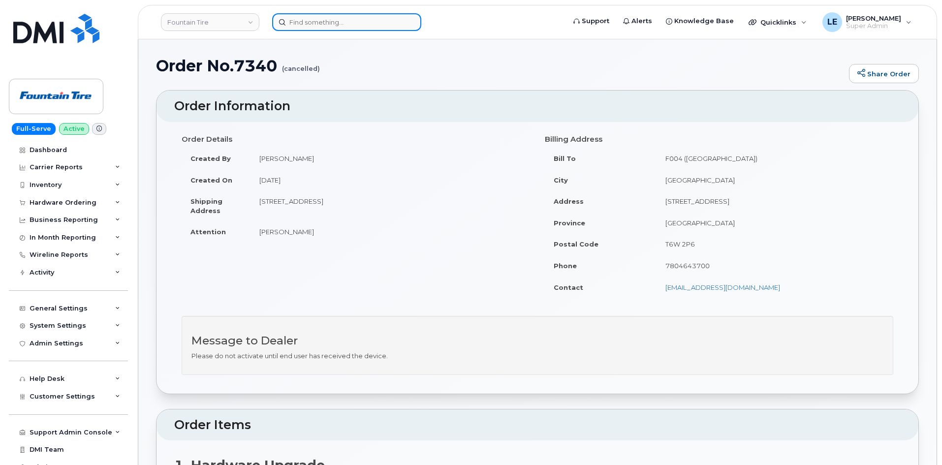
click at [313, 24] on input at bounding box center [346, 22] width 149 height 18
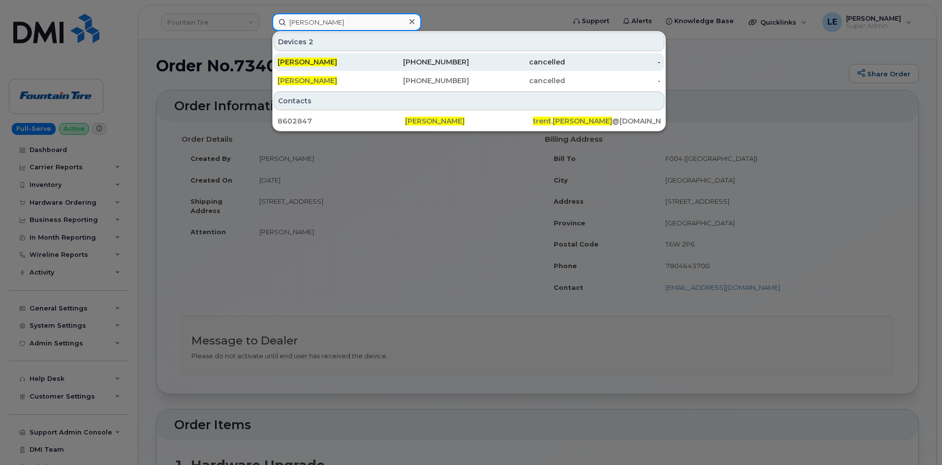
type input "trent plooster"
click at [345, 65] on div "Trent Plooster" at bounding box center [325, 62] width 96 height 10
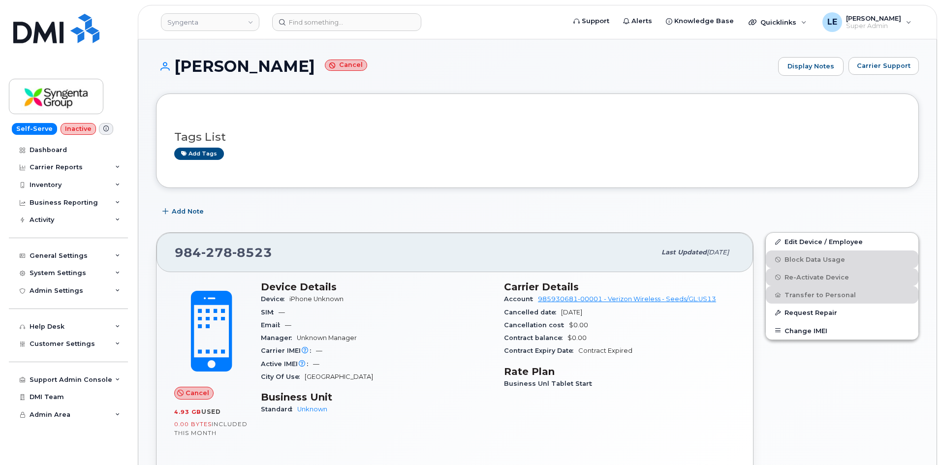
click at [394, 306] on div "SIM —" at bounding box center [376, 312] width 231 height 13
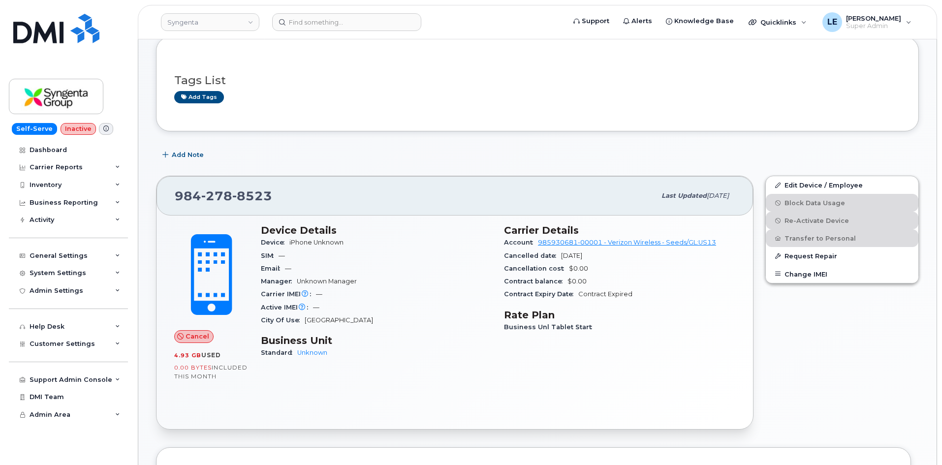
scroll to position [39, 0]
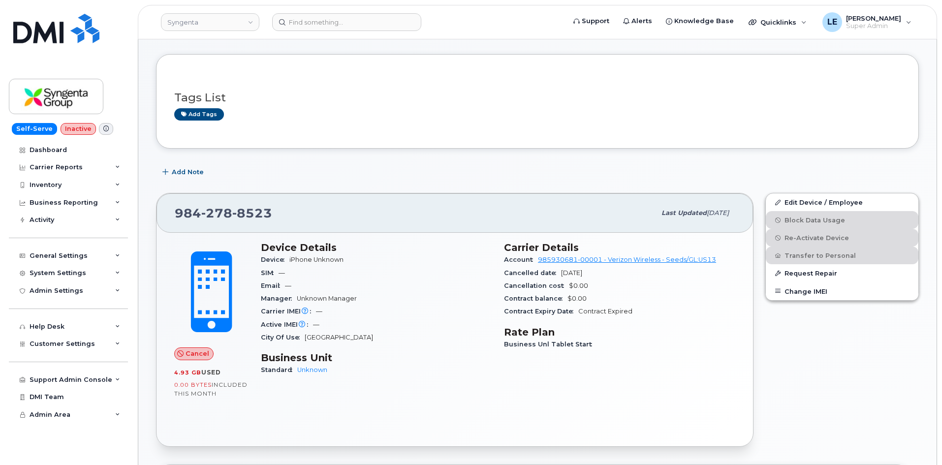
click at [270, 216] on span "8523" at bounding box center [252, 213] width 40 height 15
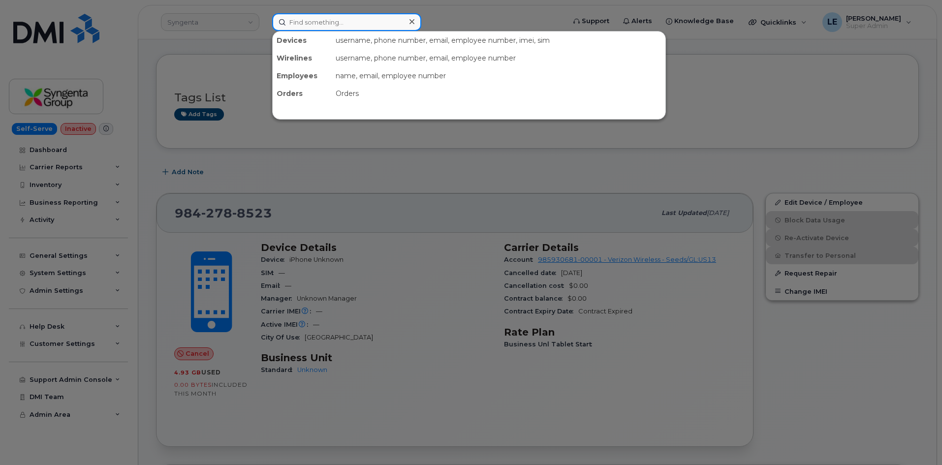
click at [304, 26] on input at bounding box center [346, 22] width 149 height 18
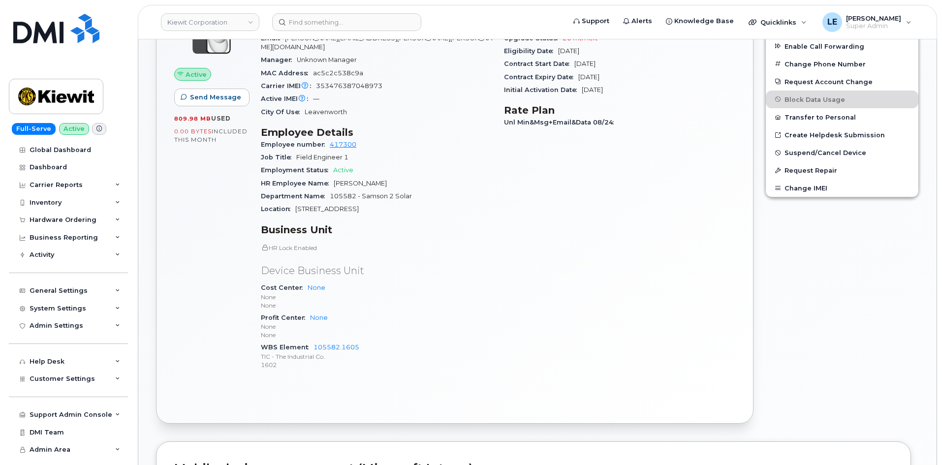
scroll to position [295, 0]
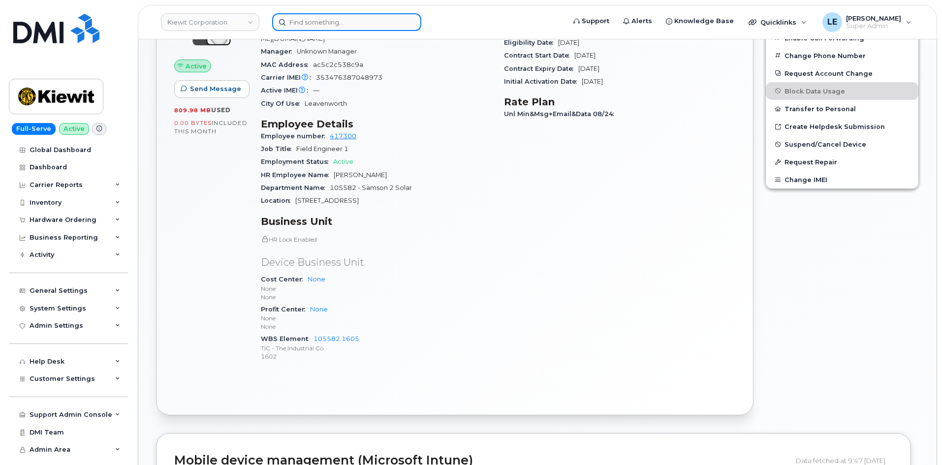
click at [350, 29] on input at bounding box center [346, 22] width 149 height 18
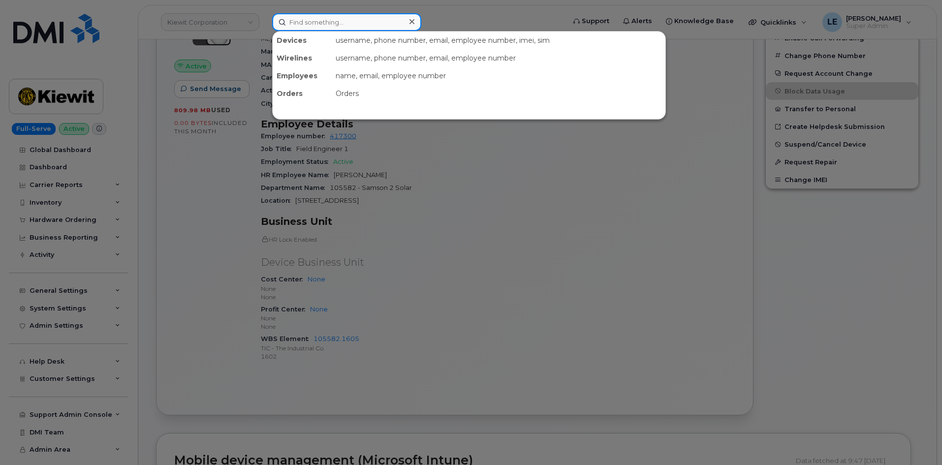
paste input "9127609557"
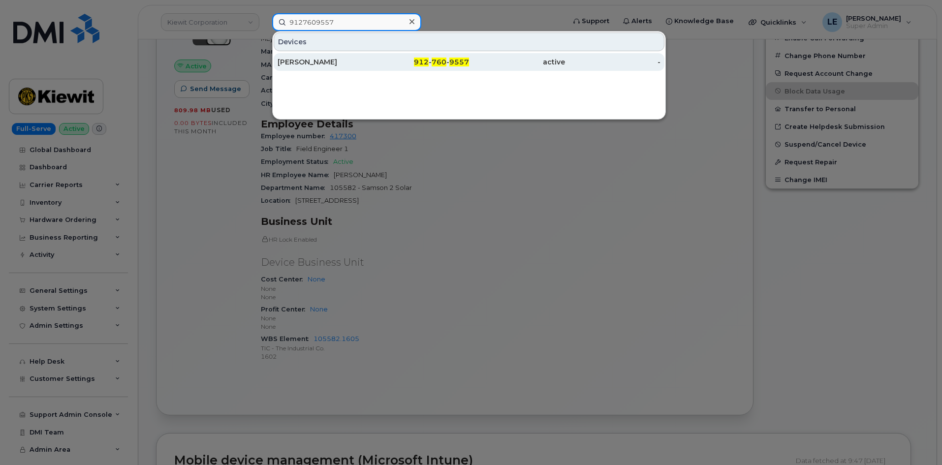
type input "9127609557"
click at [326, 55] on div "[PERSON_NAME]" at bounding box center [325, 62] width 96 height 18
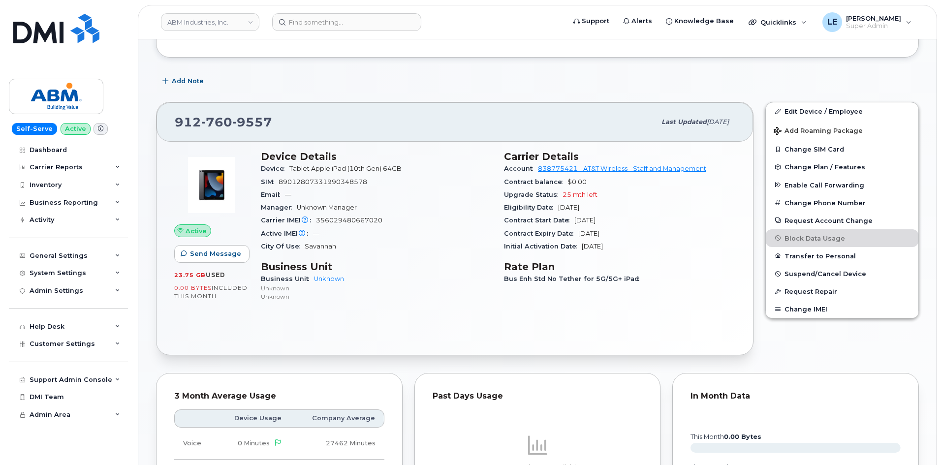
scroll to position [148, 0]
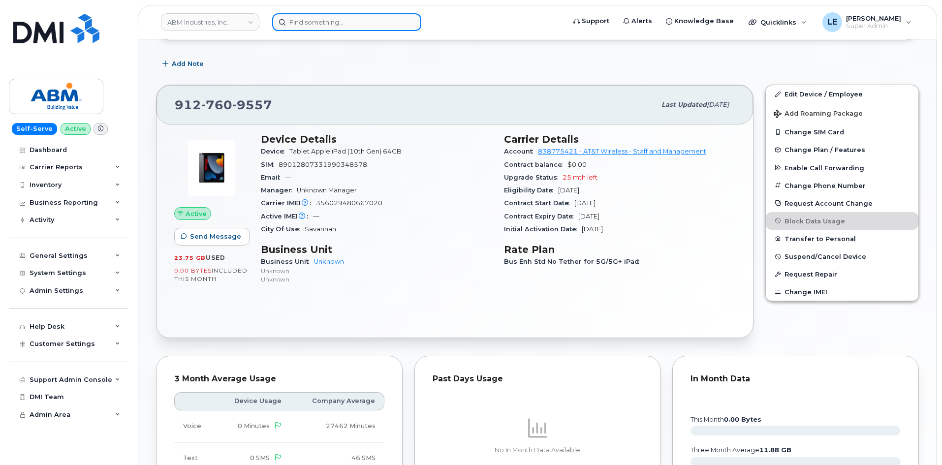
click at [357, 25] on input at bounding box center [346, 22] width 149 height 18
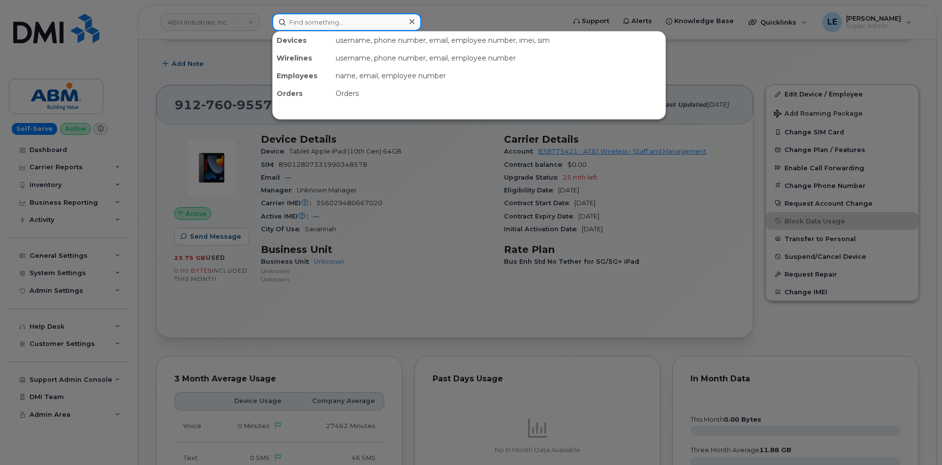
paste input "9127609551"
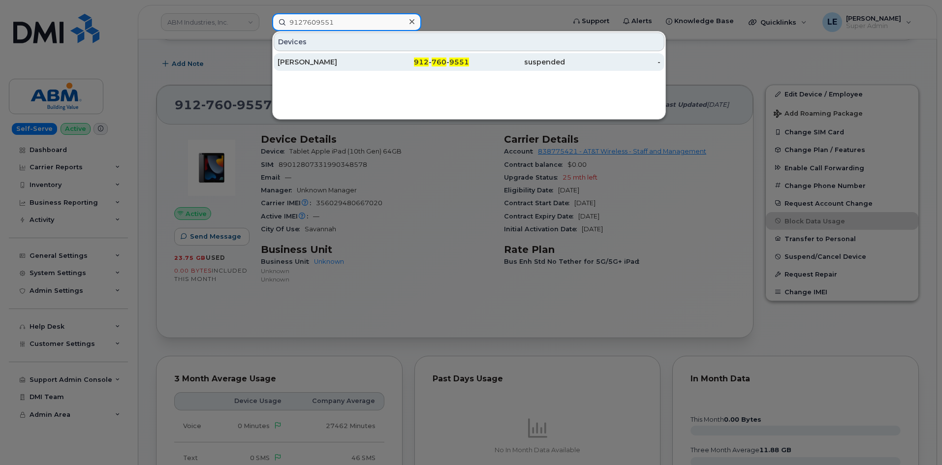
type input "9127609551"
click at [355, 60] on div "[PERSON_NAME]" at bounding box center [325, 62] width 96 height 10
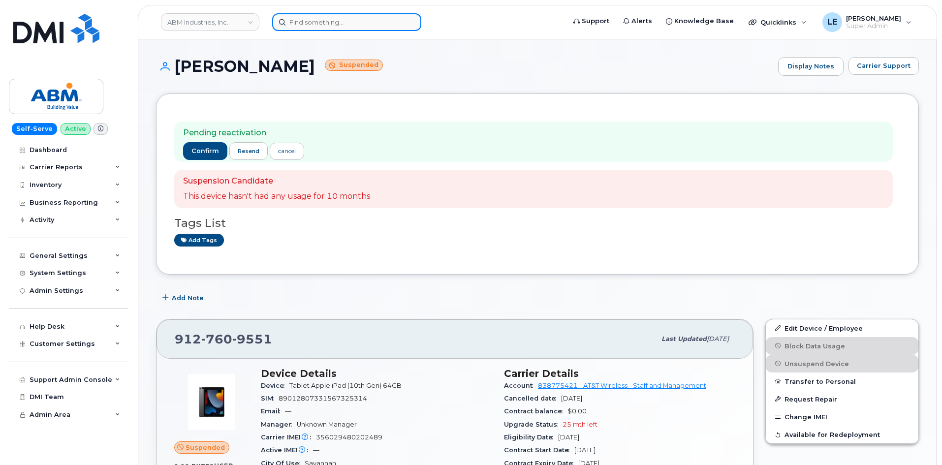
click at [356, 24] on input at bounding box center [346, 22] width 149 height 18
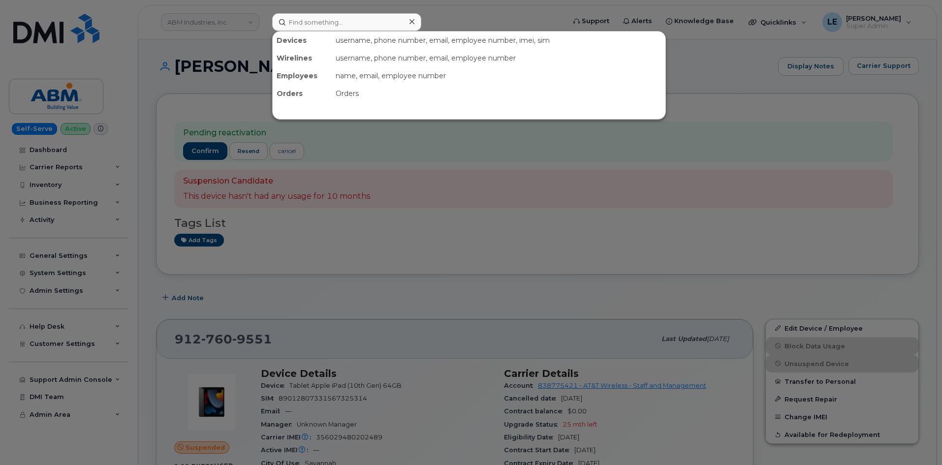
click at [243, 78] on div at bounding box center [471, 232] width 942 height 465
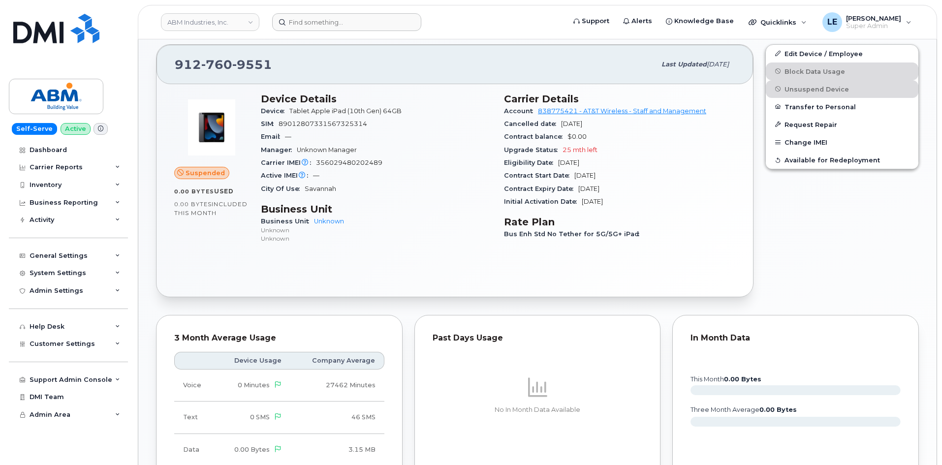
scroll to position [295, 0]
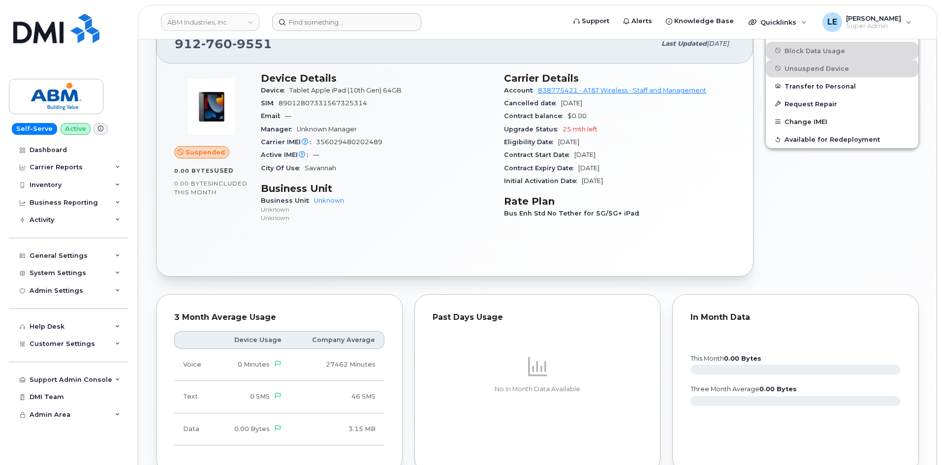
click at [198, 198] on div "Suspended 0.00 Bytes  used 0.00 Bytes  included this month" at bounding box center [211, 152] width 87 height 172
click at [239, 169] on div "0.00 Bytes  used" at bounding box center [211, 170] width 75 height 9
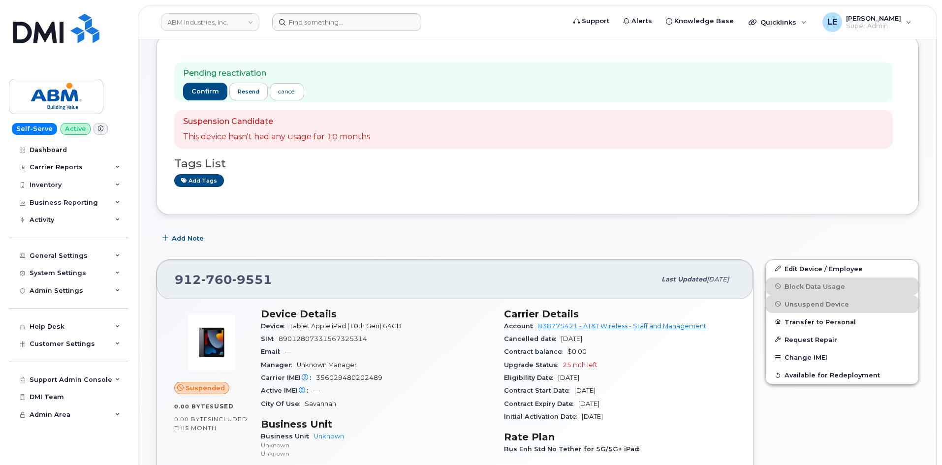
scroll to position [49, 0]
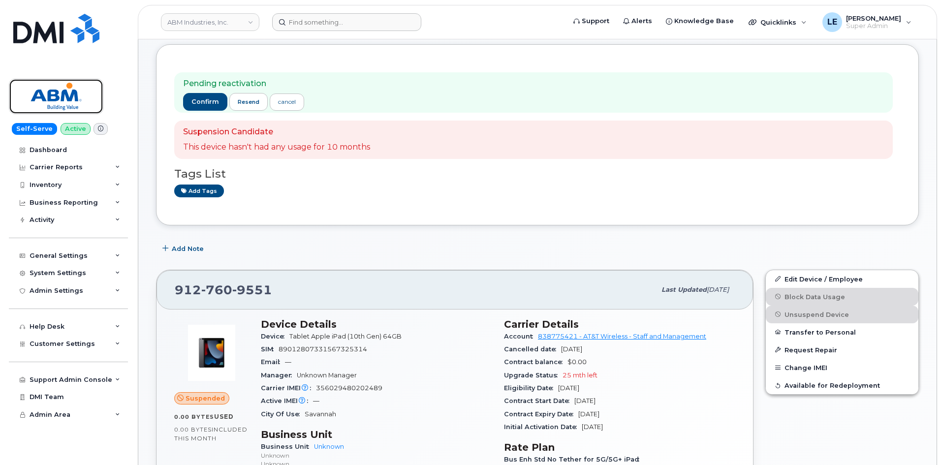
click at [72, 99] on img at bounding box center [56, 96] width 76 height 29
